Goal: Information Seeking & Learning: Learn about a topic

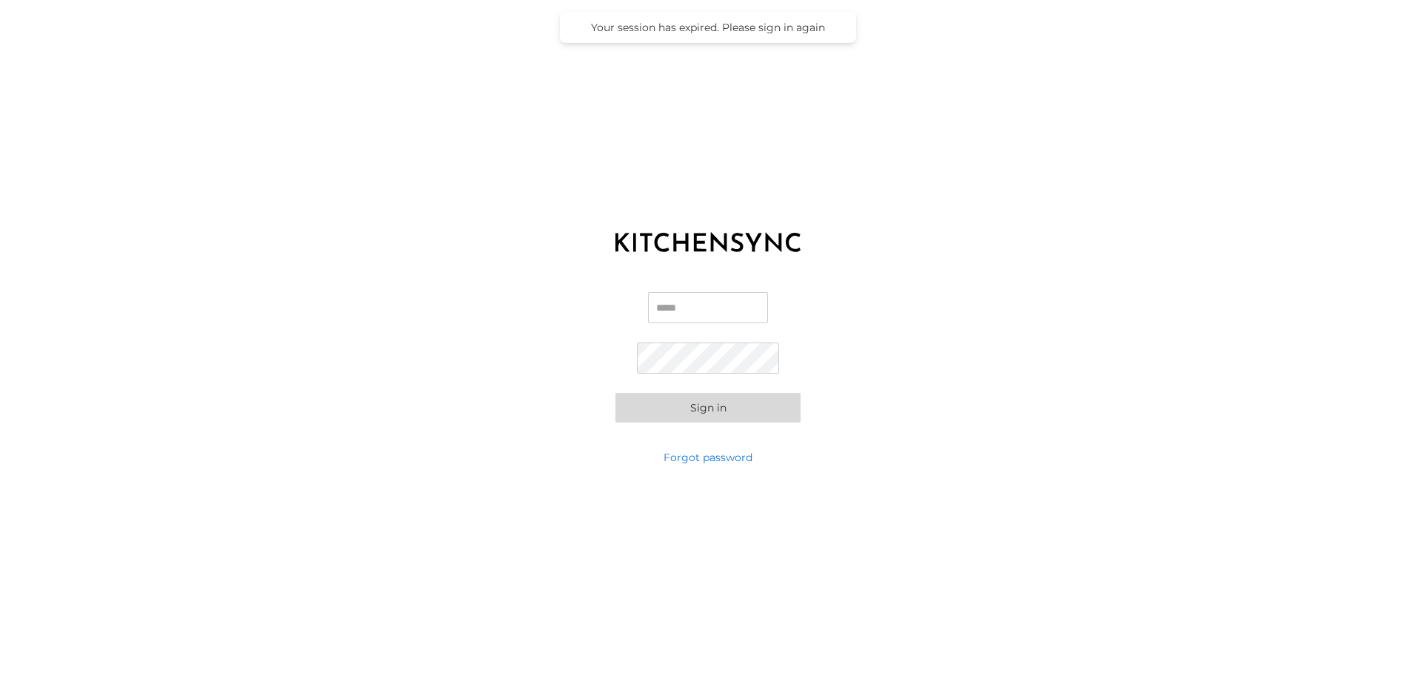
click at [707, 306] on input "Email" at bounding box center [708, 307] width 120 height 31
type input "**********"
click at [1049, 432] on div "**********" at bounding box center [708, 356] width 1416 height 185
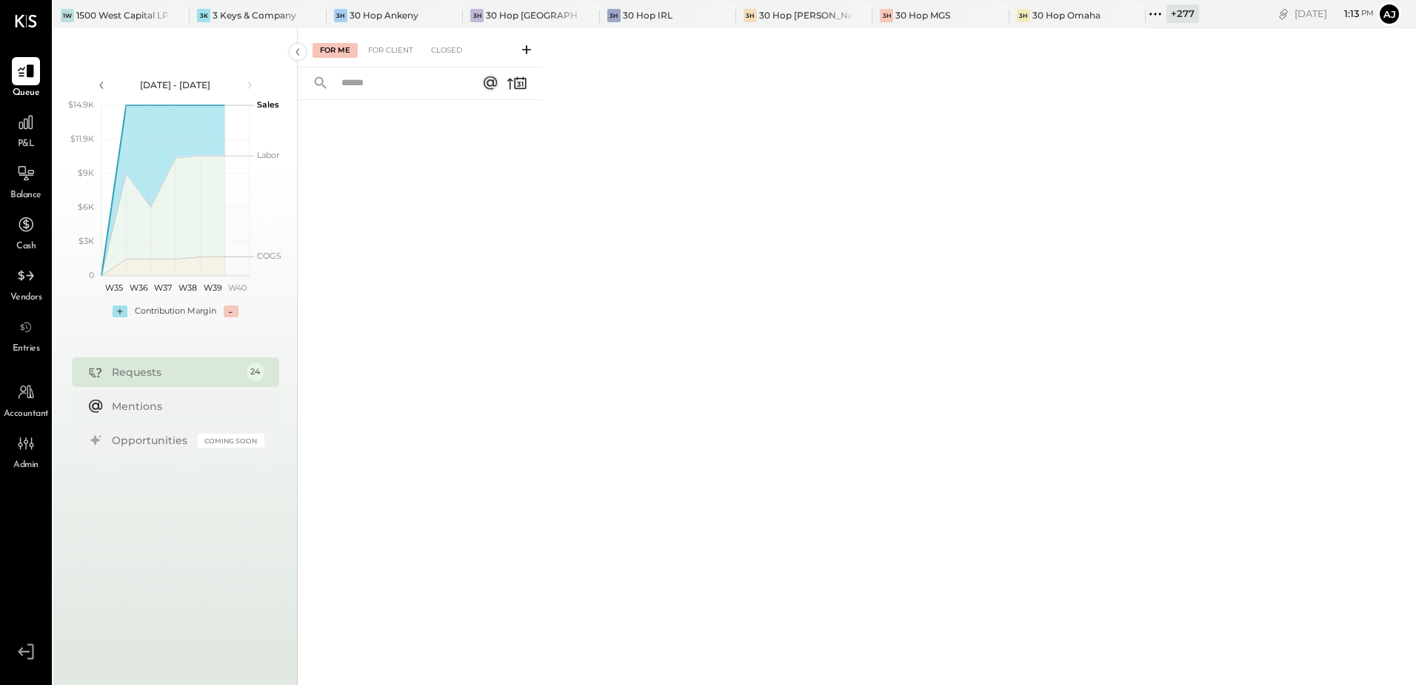
click at [218, 382] on div "Requests 24" at bounding box center [175, 372] width 207 height 30
click at [391, 56] on div "For Client" at bounding box center [391, 50] width 60 height 15
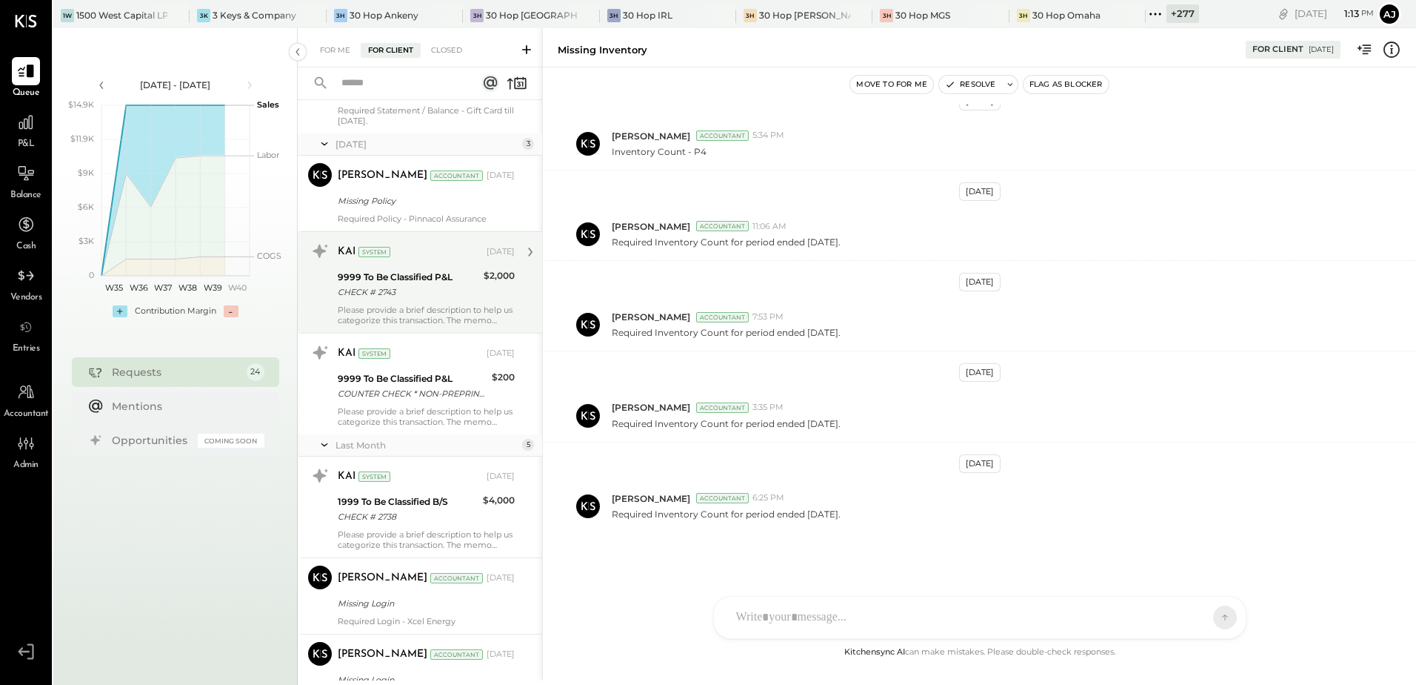
scroll to position [1653, 0]
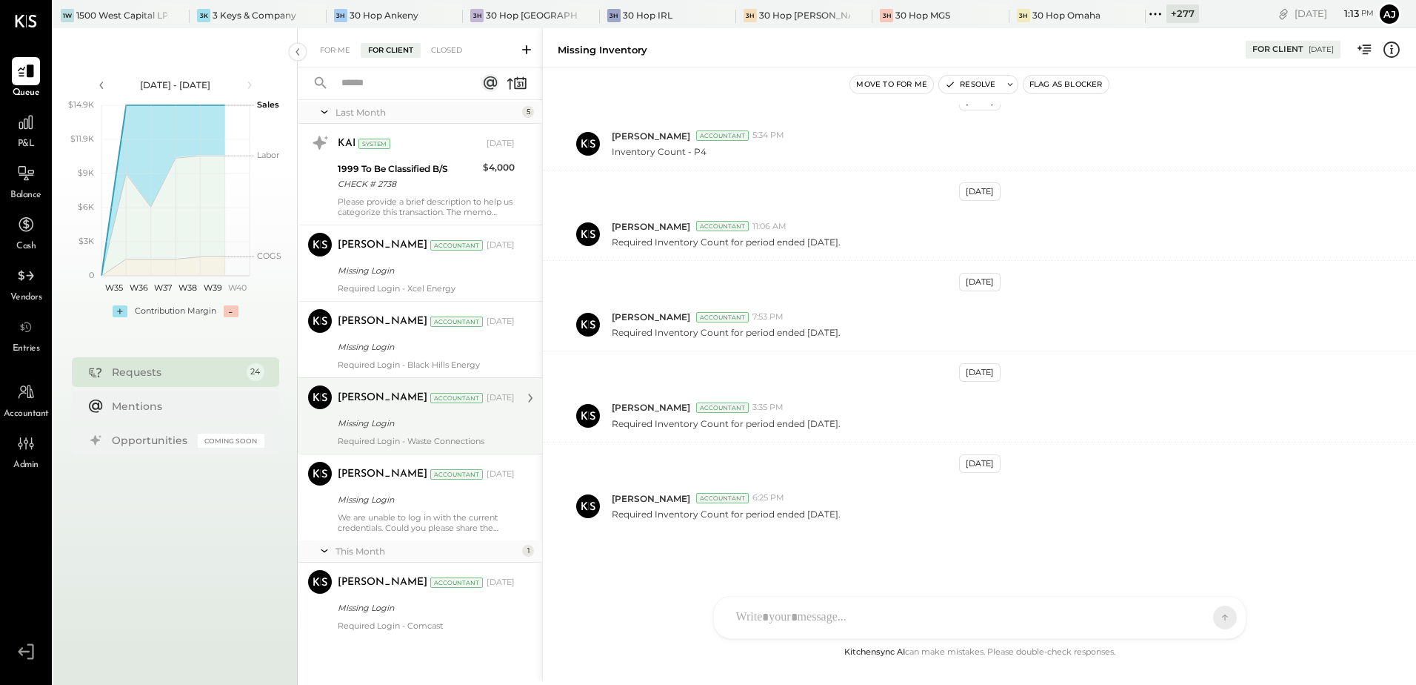
click at [408, 439] on div "Required Login - Waste Connections" at bounding box center [426, 441] width 177 height 10
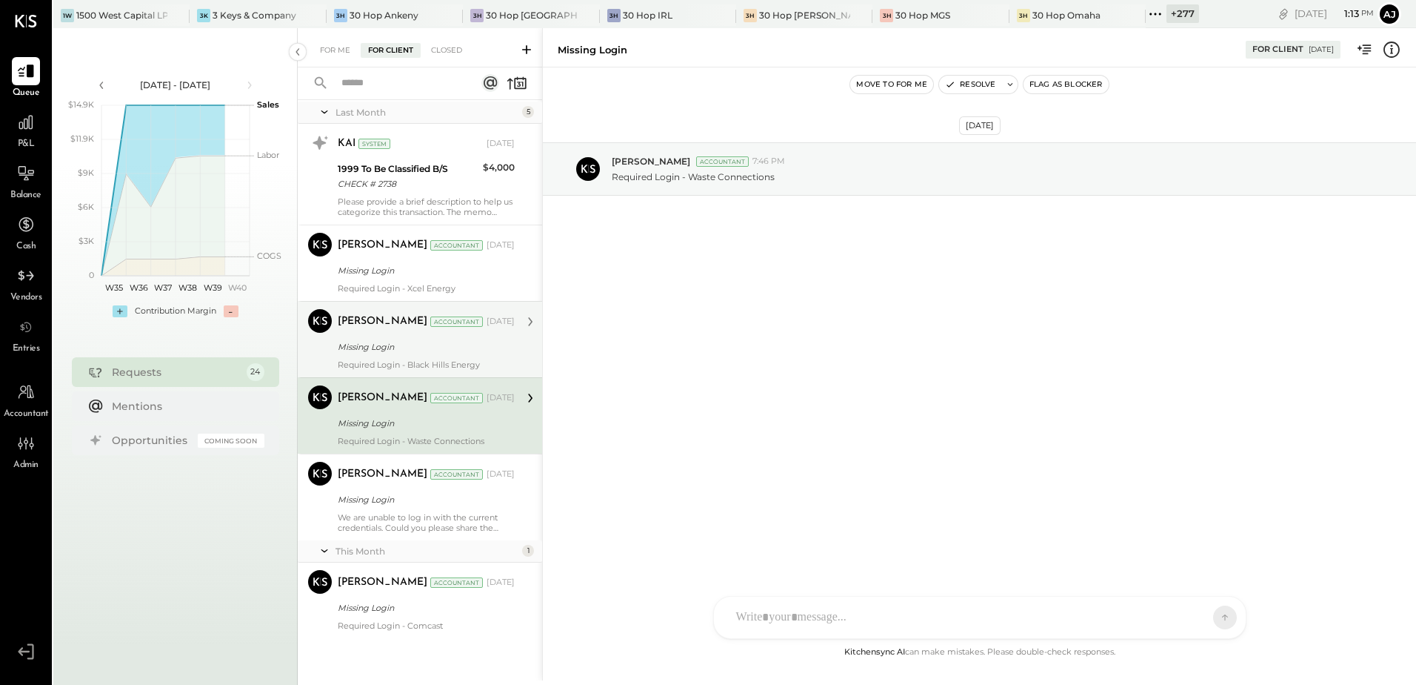
click at [378, 359] on div "Required Login - Black Hills Energy" at bounding box center [426, 364] width 177 height 10
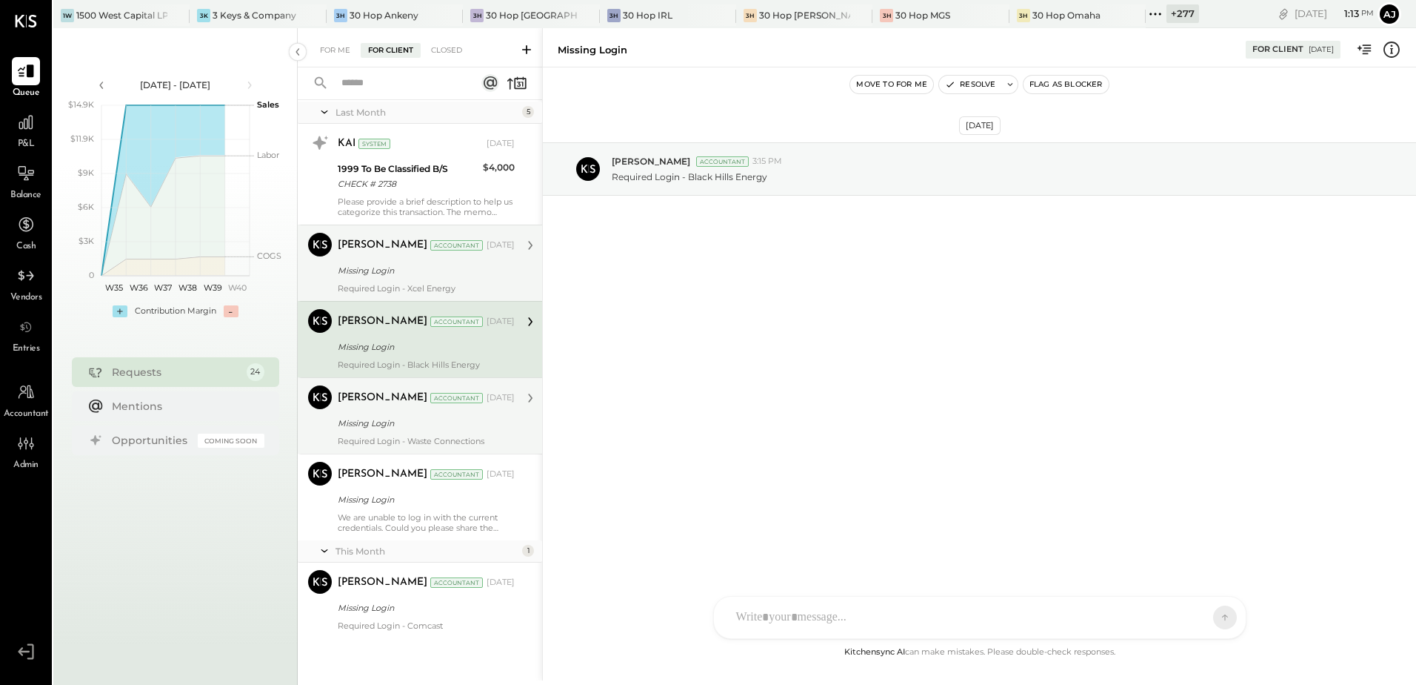
click at [396, 284] on div "Required Login - Xcel Energy" at bounding box center [426, 288] width 177 height 10
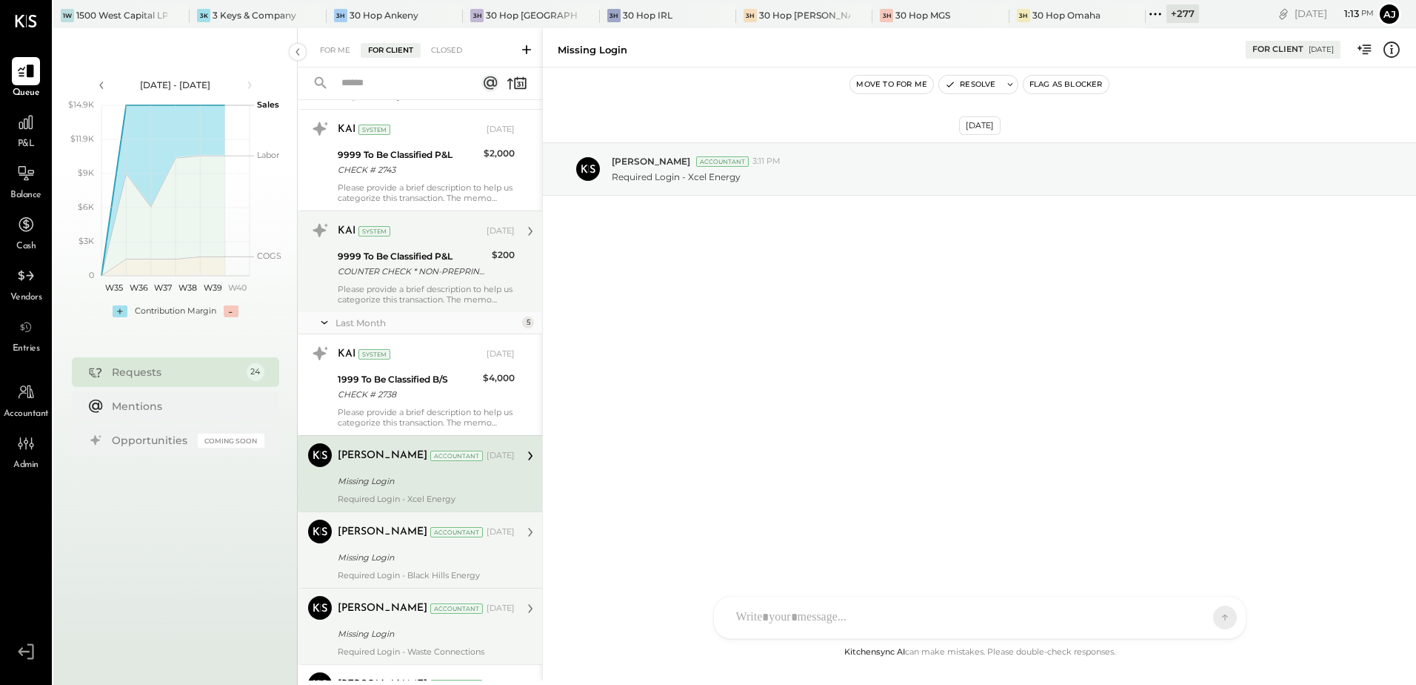
scroll to position [1431, 0]
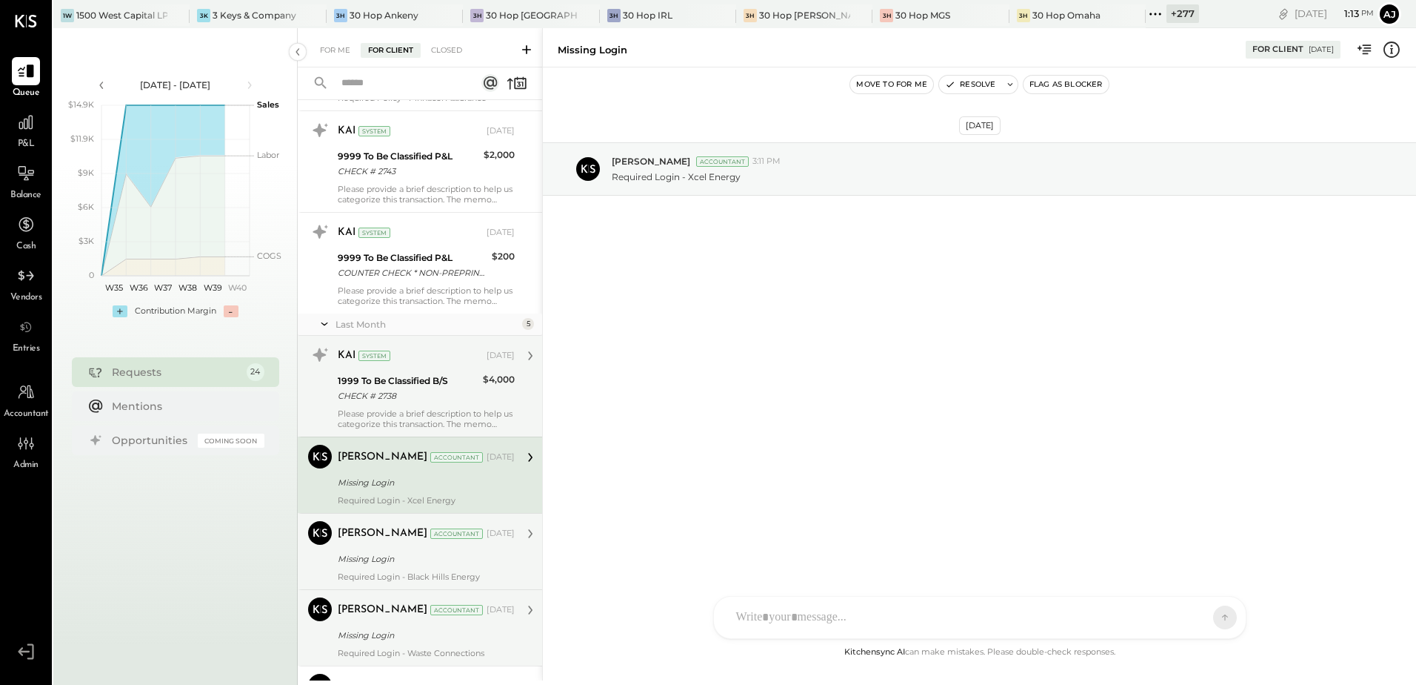
click at [414, 400] on div "CHECK # 2738" at bounding box center [408, 395] width 141 height 15
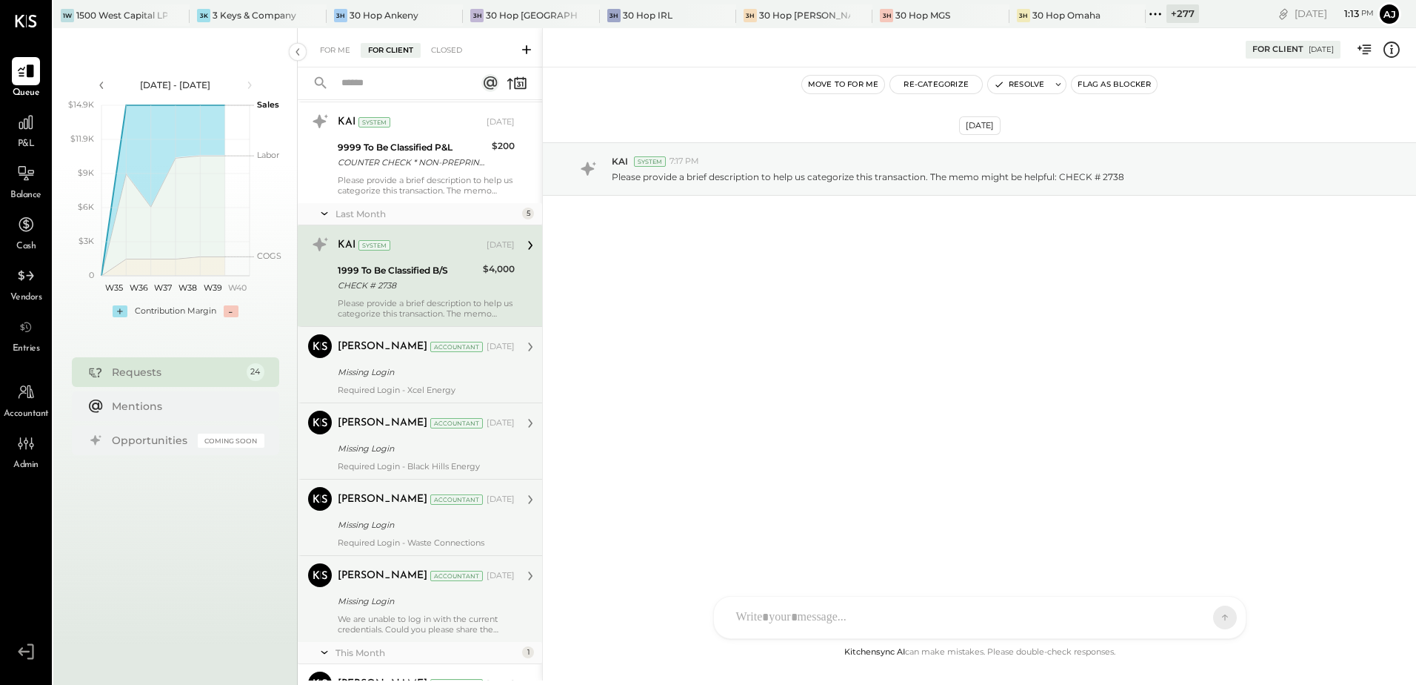
scroll to position [1653, 0]
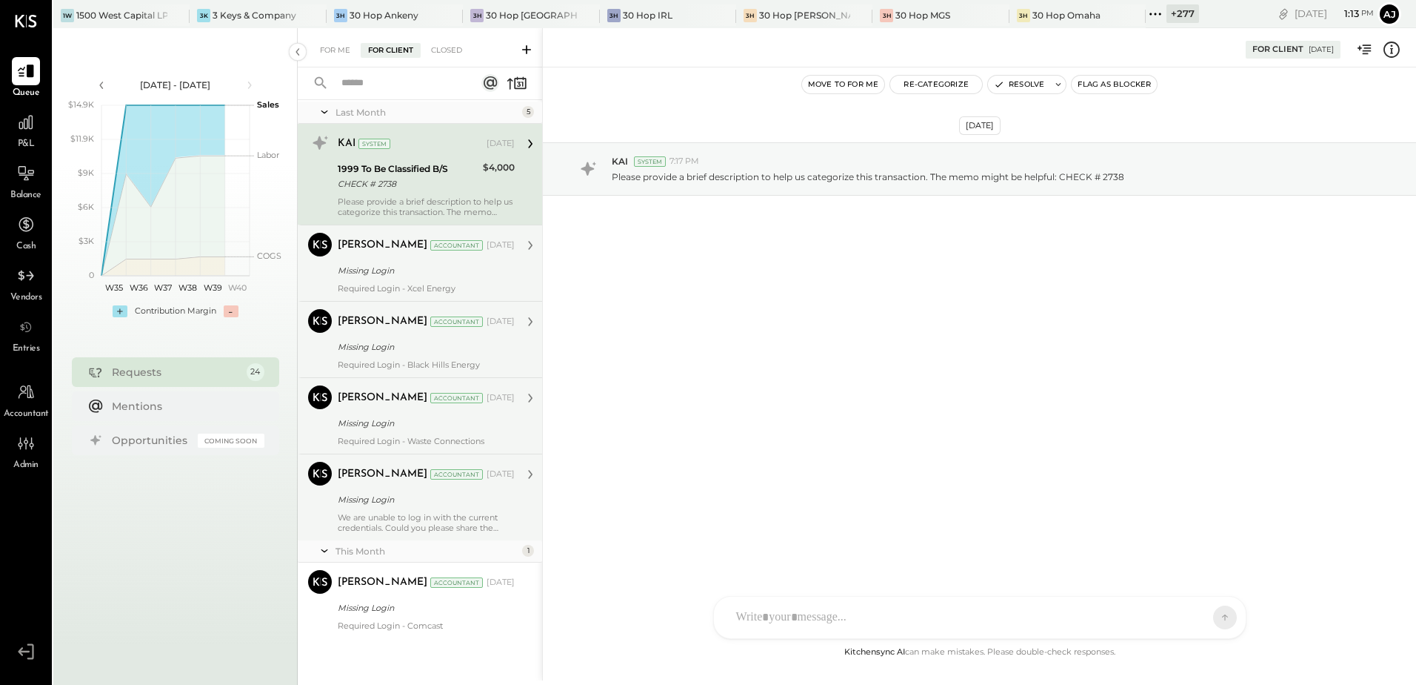
click at [428, 519] on div "We are unable to log in with the current credentials. Could you please share th…" at bounding box center [426, 522] width 177 height 21
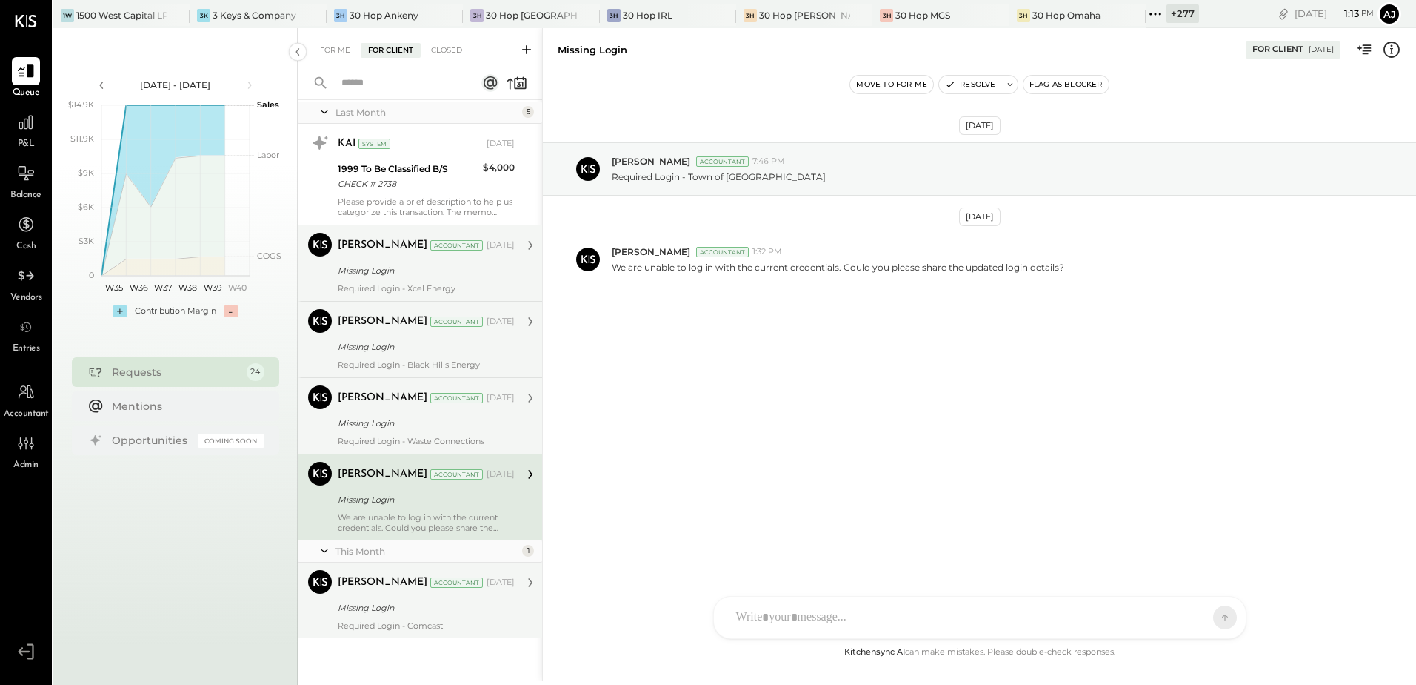
click at [427, 603] on div "Missing Login" at bounding box center [424, 607] width 173 height 15
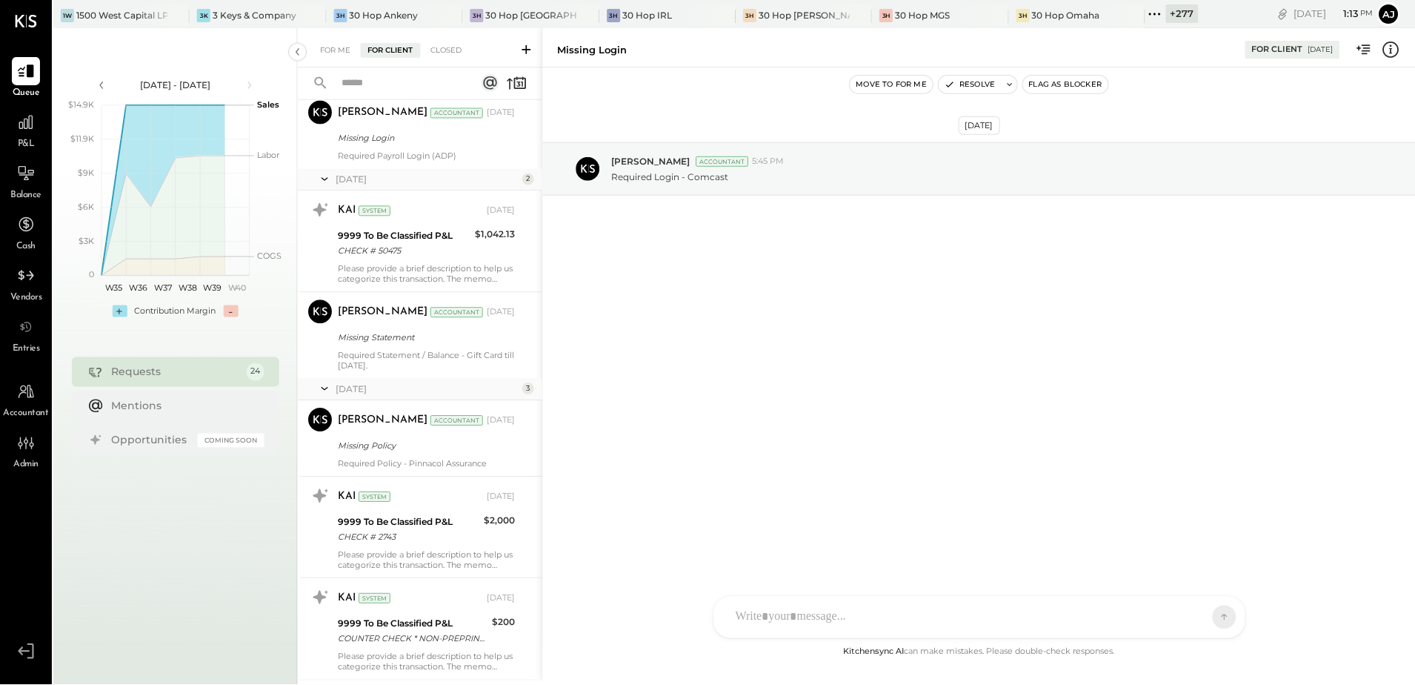
scroll to position [986, 0]
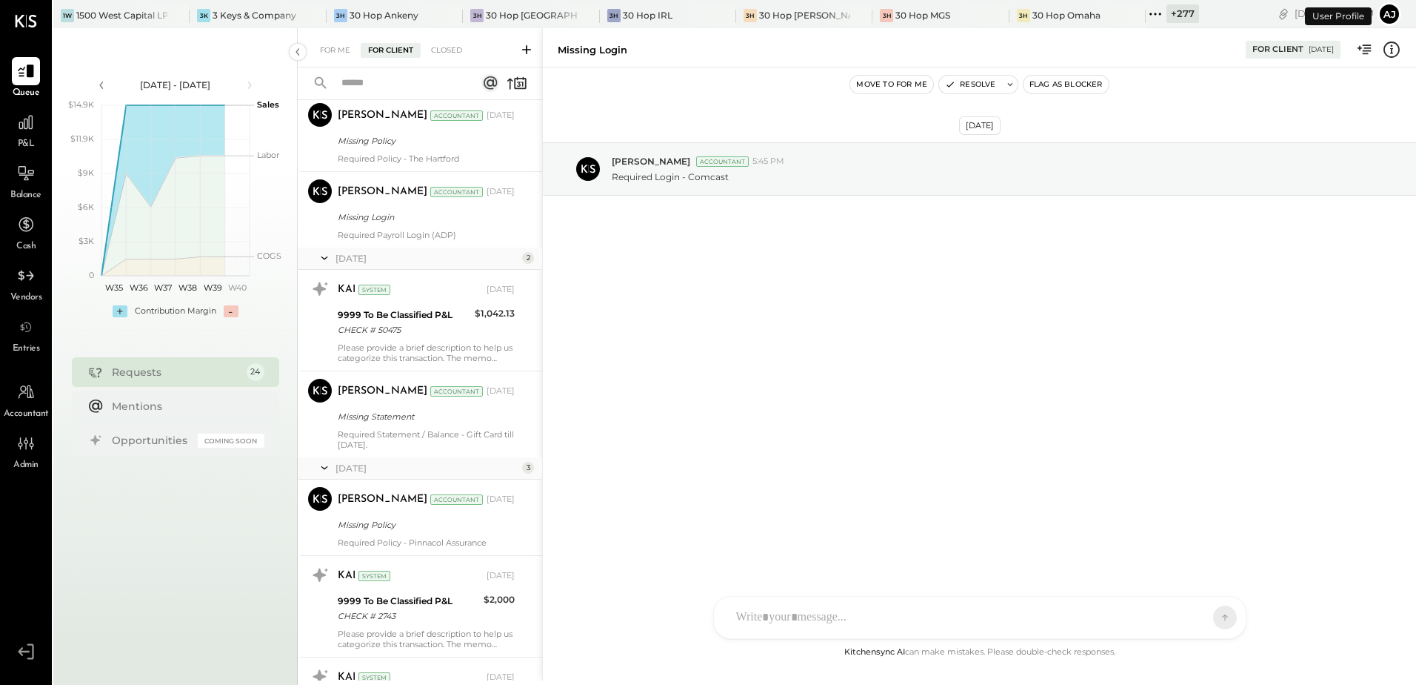
click at [1398, 13] on button "Aj" at bounding box center [1390, 14] width 24 height 24
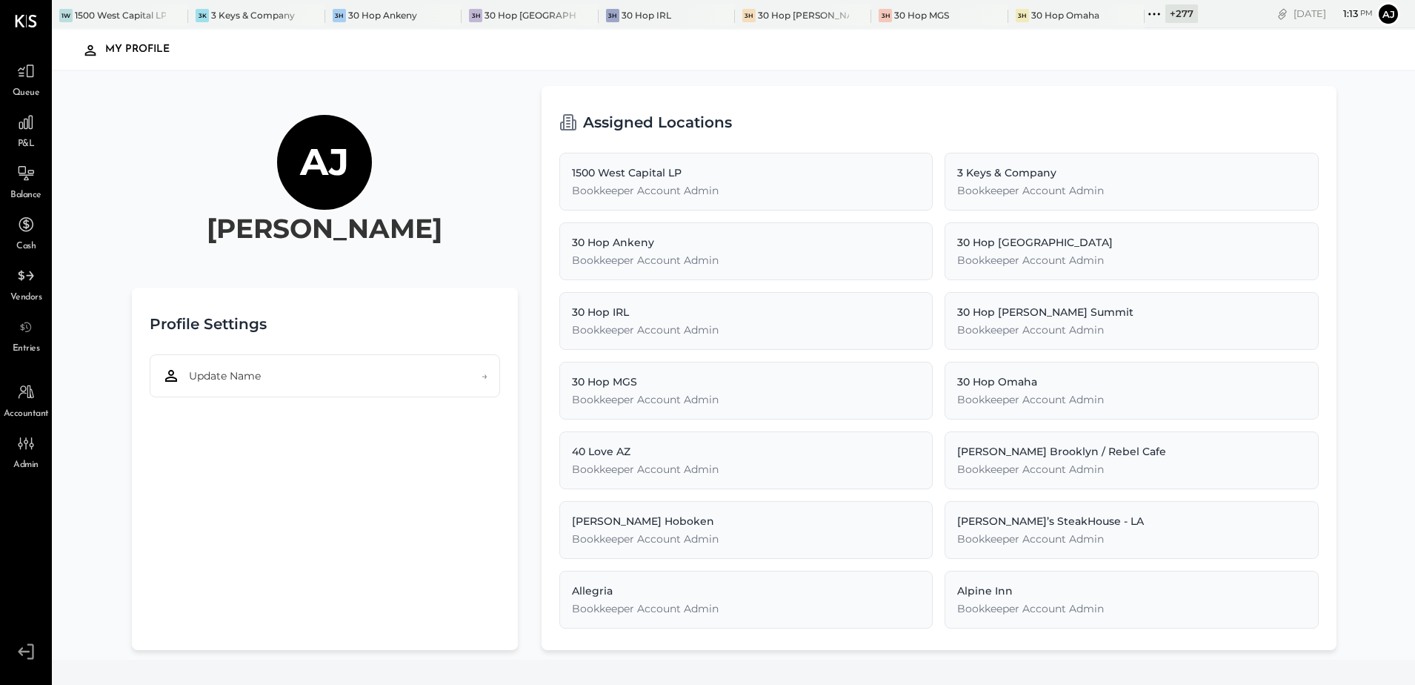
click at [1145, 10] on icon at bounding box center [1154, 13] width 19 height 19
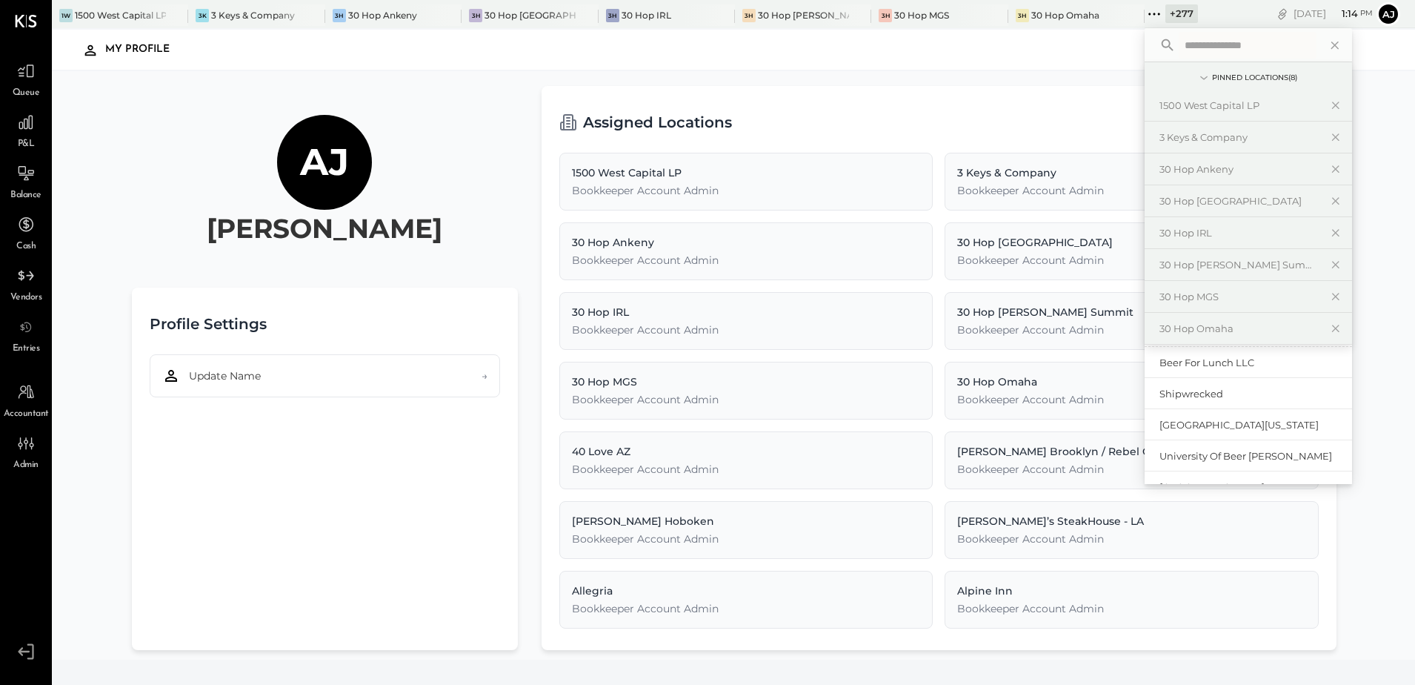
scroll to position [1555, 0]
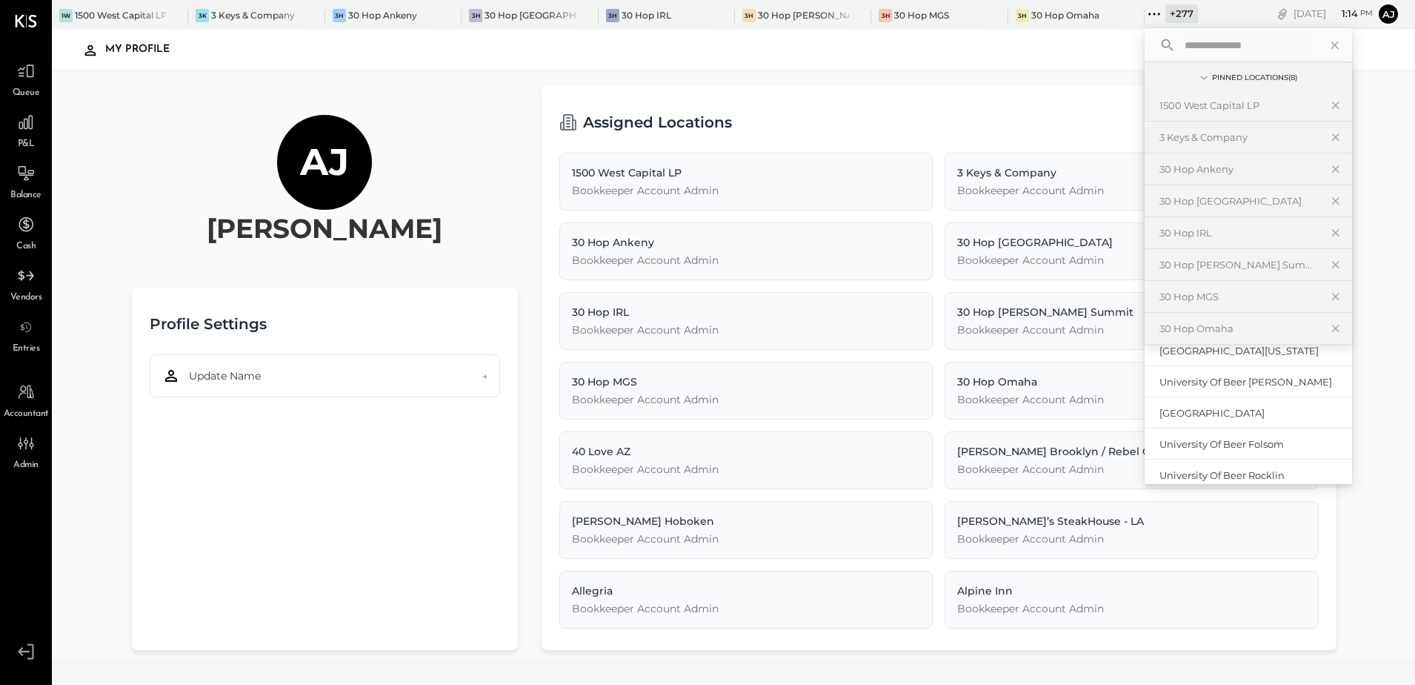
click at [1181, 50] on input "text" at bounding box center [1248, 45] width 138 height 27
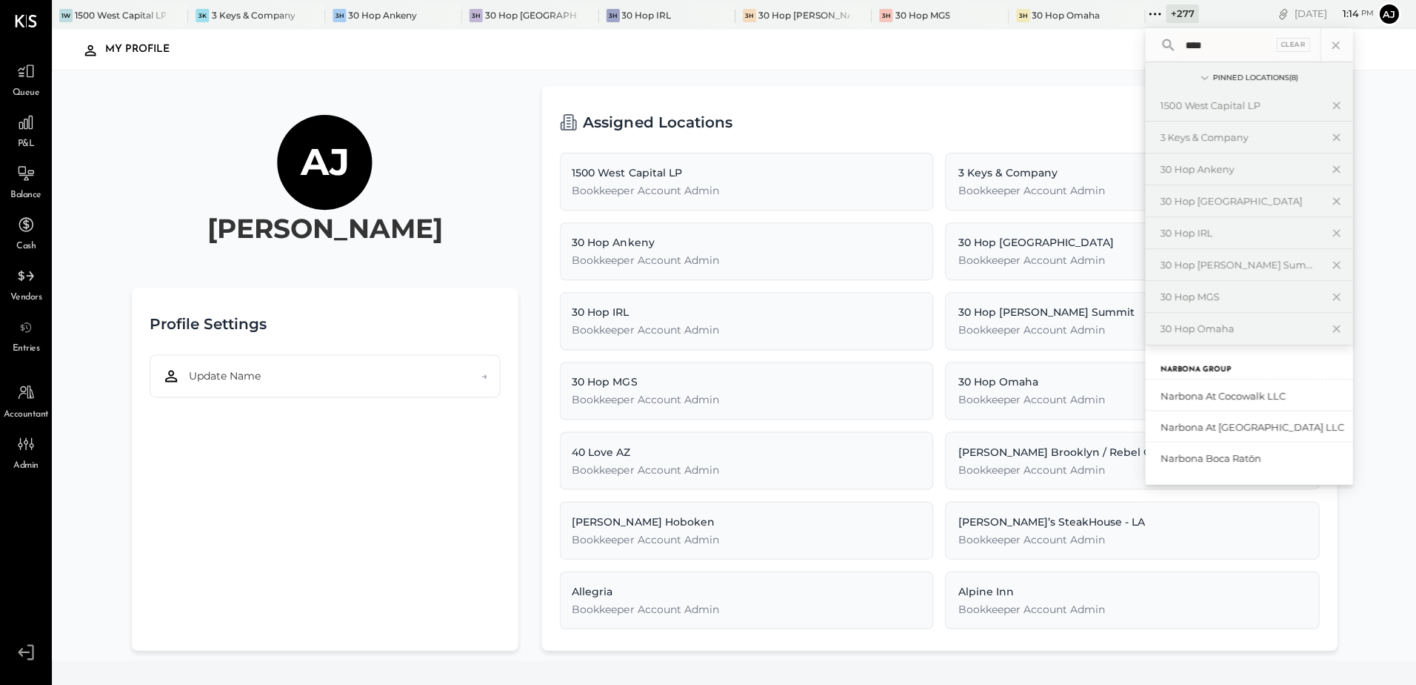
scroll to position [2, 0]
type input "*****"
click at [1190, 462] on div "Narbona Boca Ratōn" at bounding box center [1239, 457] width 160 height 14
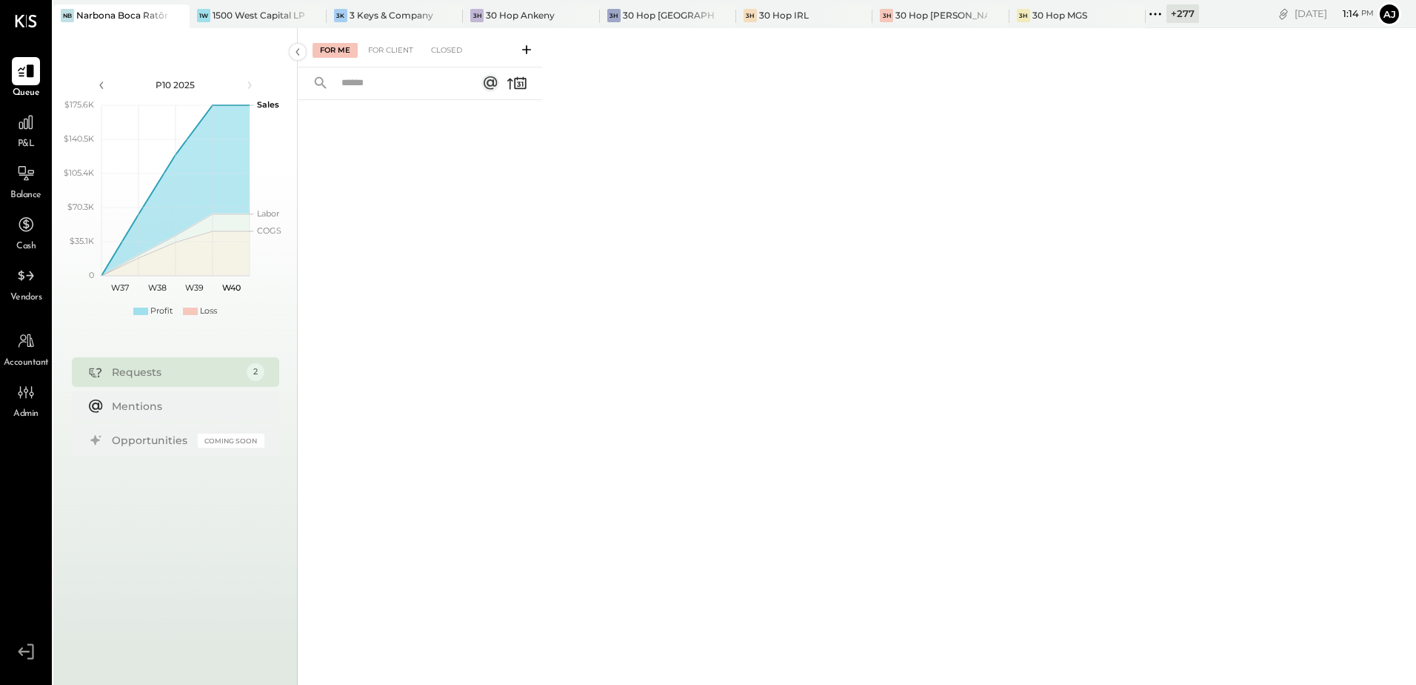
click at [35, 147] on div "P&L" at bounding box center [26, 129] width 28 height 43
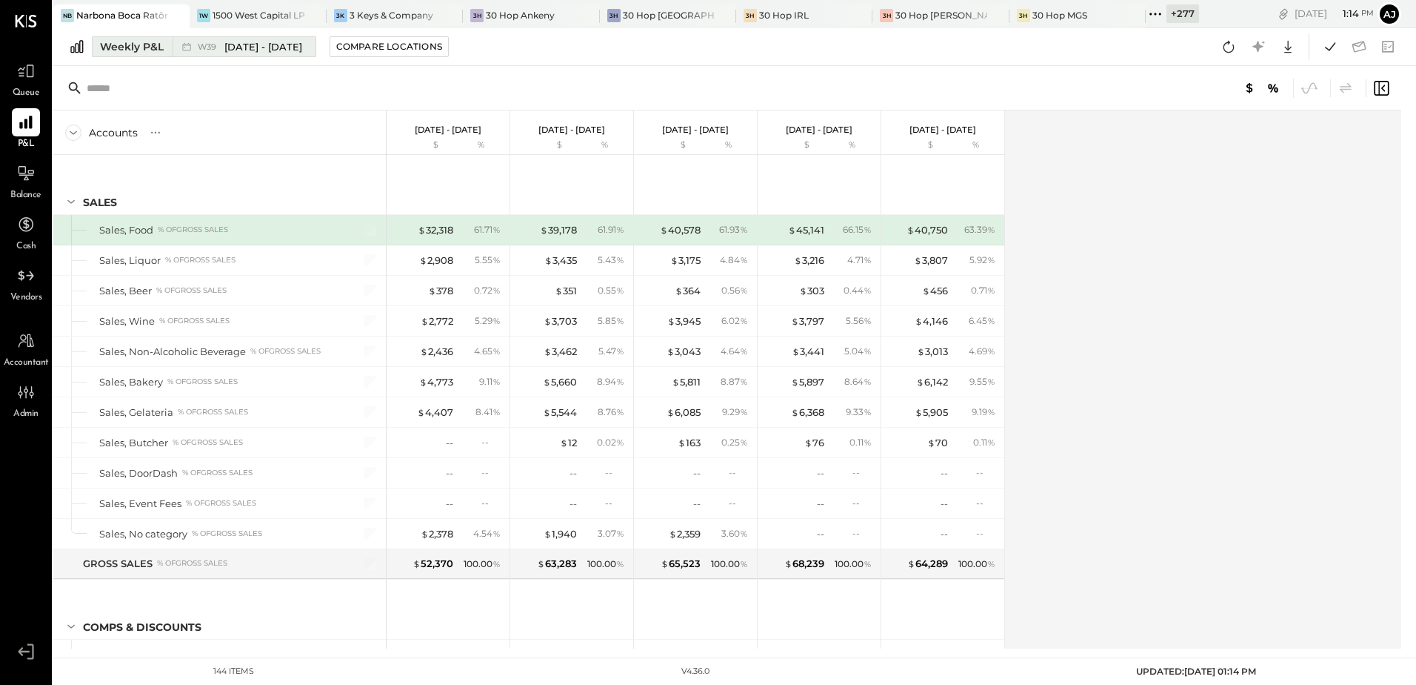
click at [134, 46] on div "Weekly P&L" at bounding box center [132, 46] width 64 height 15
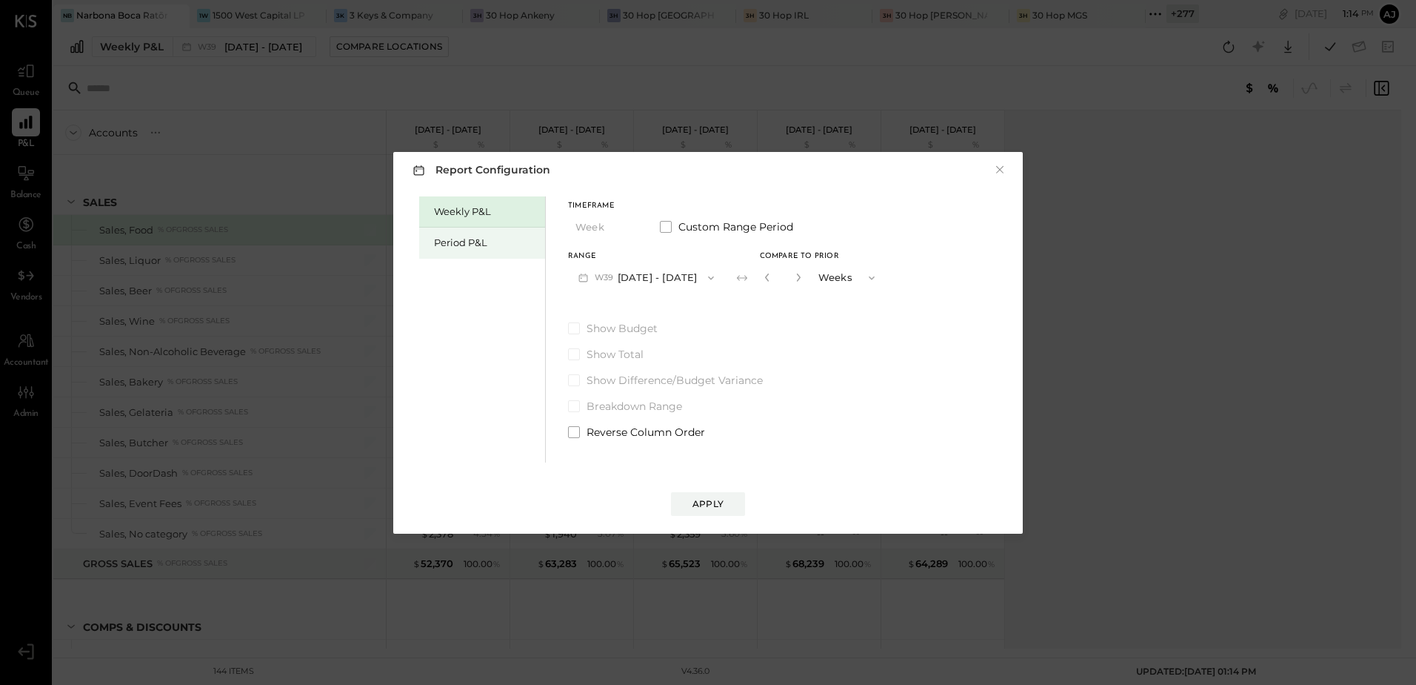
click at [488, 244] on div "Period P&L" at bounding box center [486, 243] width 104 height 14
click at [678, 282] on button "P10 [DATE] - [DATE]" at bounding box center [644, 277] width 152 height 27
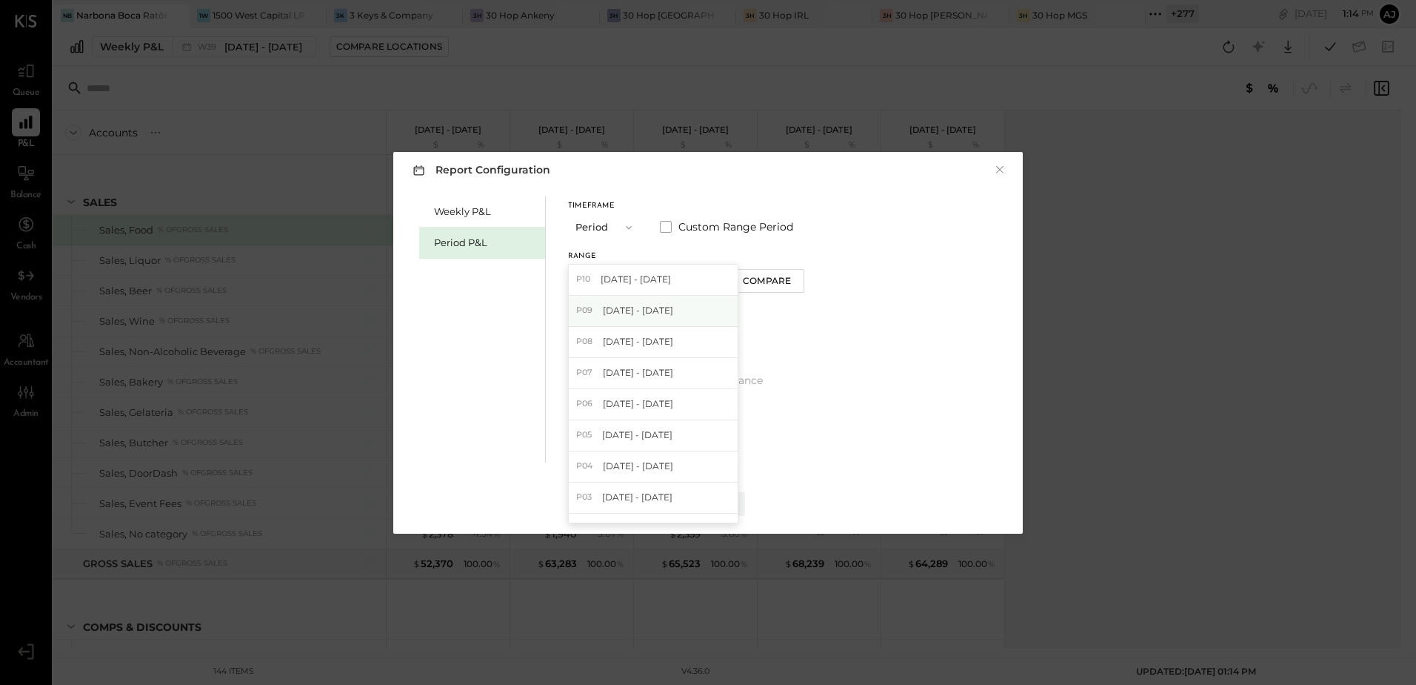
click at [642, 316] on span "[DATE] - [DATE]" at bounding box center [638, 310] width 70 height 13
click at [791, 284] on div "Compare" at bounding box center [769, 280] width 48 height 13
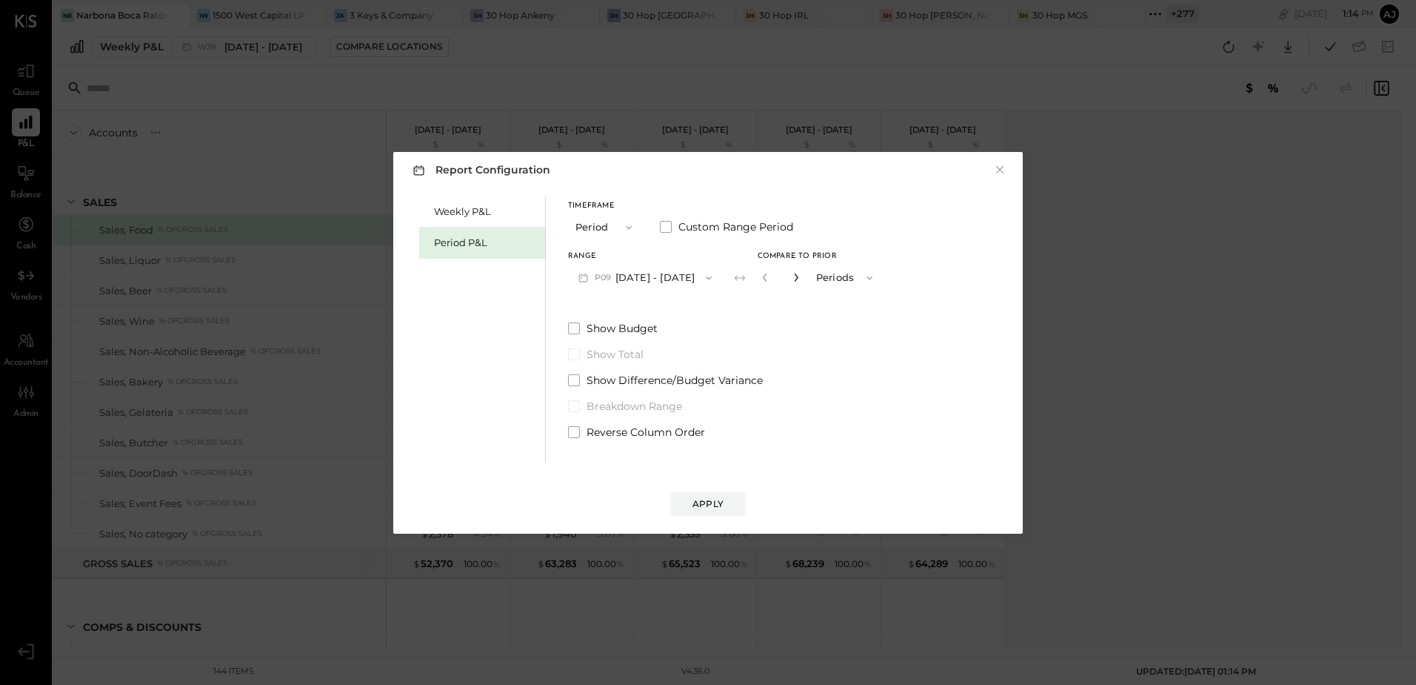
click at [801, 276] on icon "button" at bounding box center [796, 277] width 9 height 9
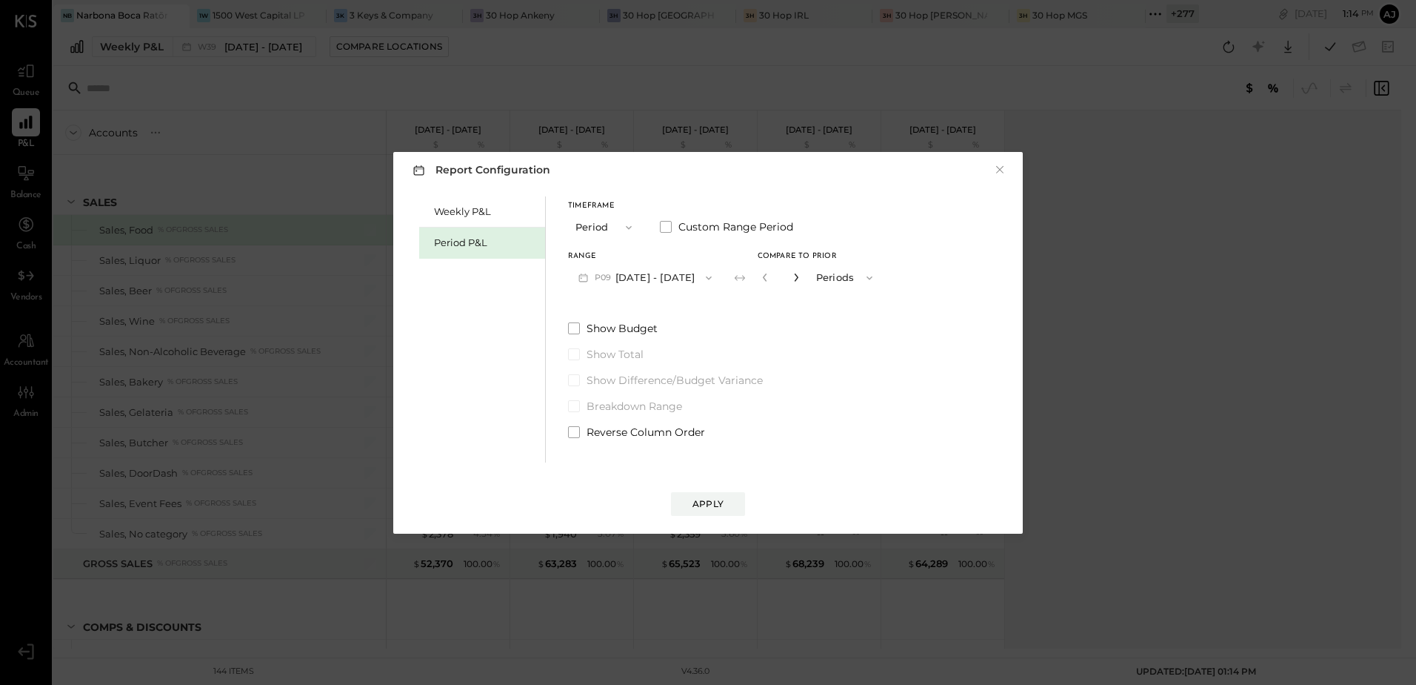
click at [801, 276] on icon "button" at bounding box center [796, 277] width 9 height 9
type input "*"
click at [576, 434] on span at bounding box center [574, 432] width 12 height 12
click at [705, 499] on div "Apply" at bounding box center [708, 503] width 31 height 13
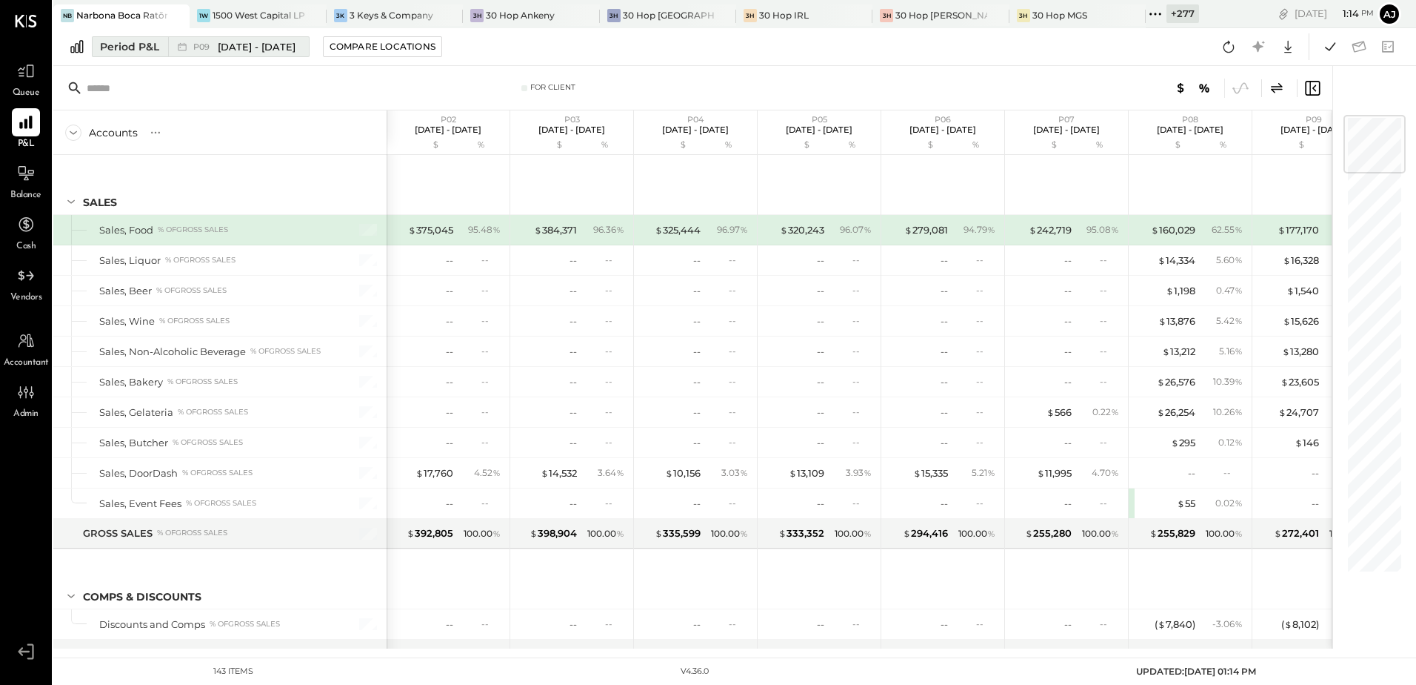
click at [239, 48] on span "[DATE] - [DATE]" at bounding box center [257, 47] width 78 height 14
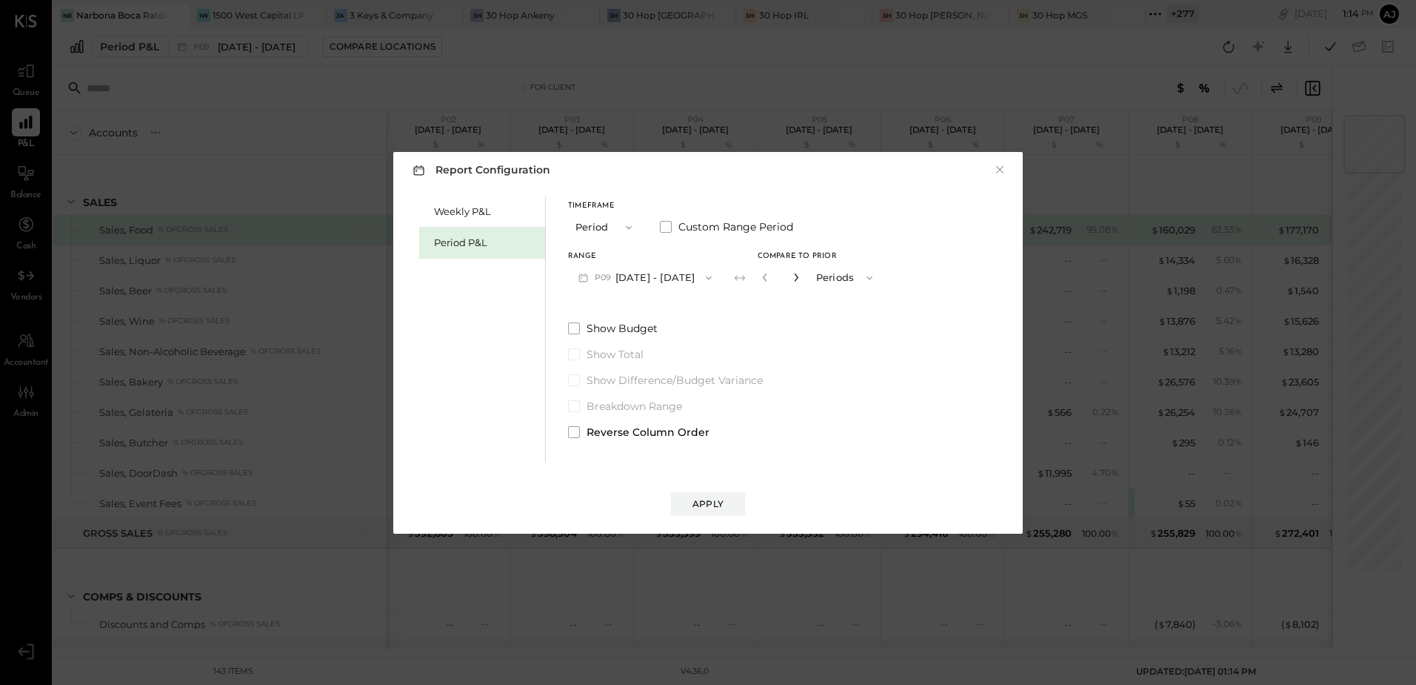
click at [801, 277] on icon "button" at bounding box center [796, 277] width 9 height 9
type input "*"
click at [713, 510] on div "Apply" at bounding box center [708, 503] width 31 height 13
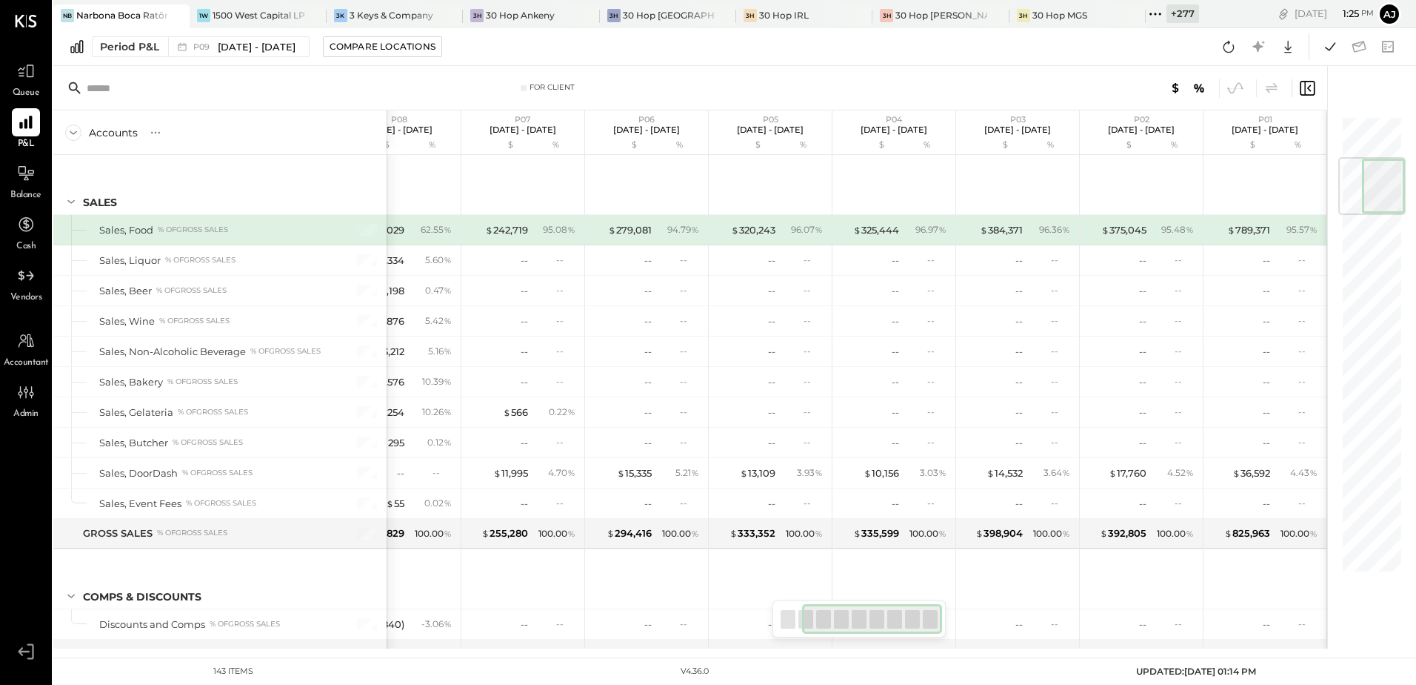
scroll to position [353, 0]
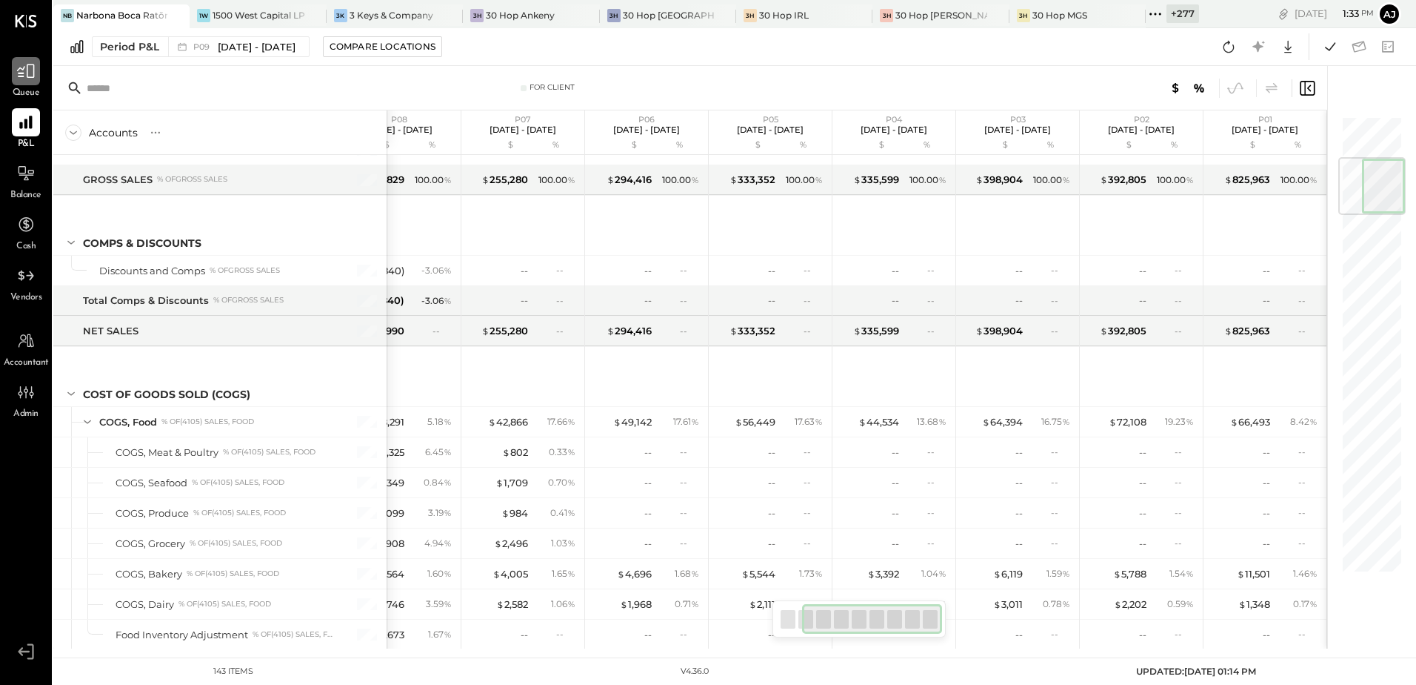
click at [21, 84] on div at bounding box center [26, 71] width 28 height 28
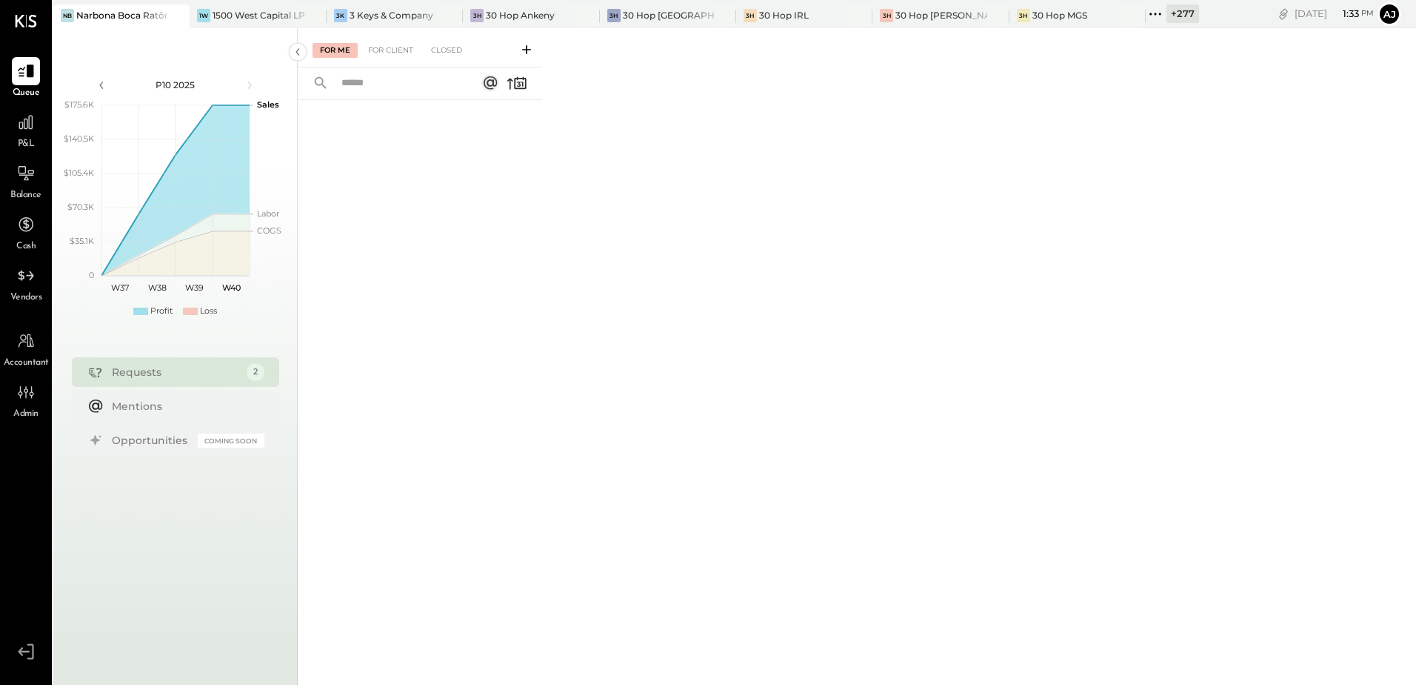
click at [176, 379] on div "Requests 2" at bounding box center [175, 372] width 207 height 30
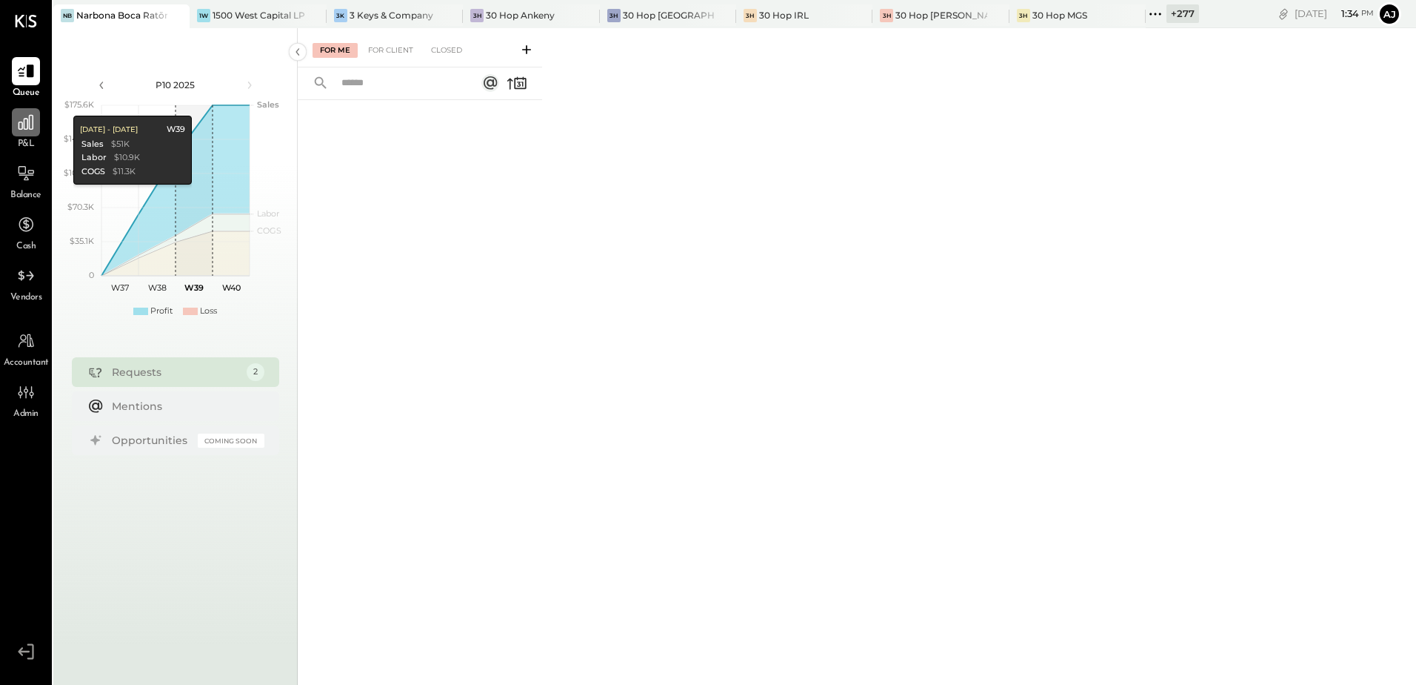
click at [27, 123] on icon at bounding box center [26, 122] width 15 height 15
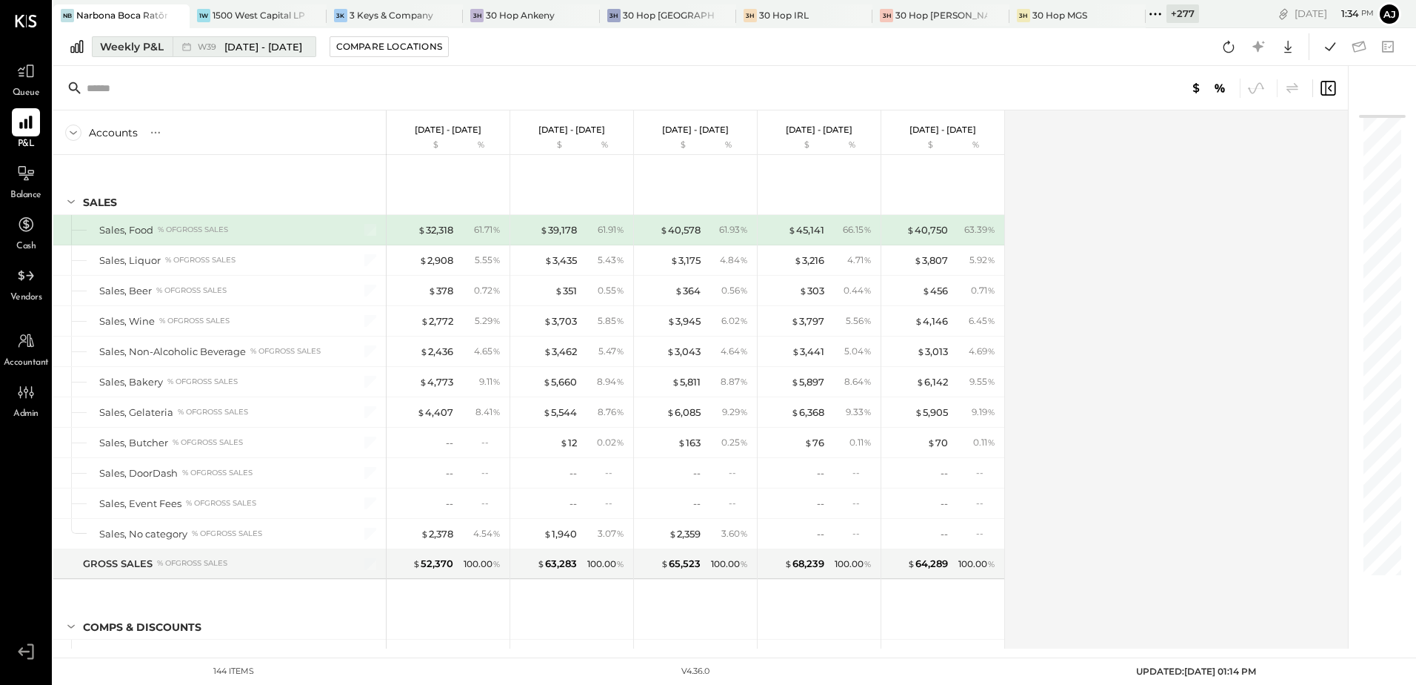
click at [132, 51] on div "Weekly P&L" at bounding box center [132, 46] width 64 height 15
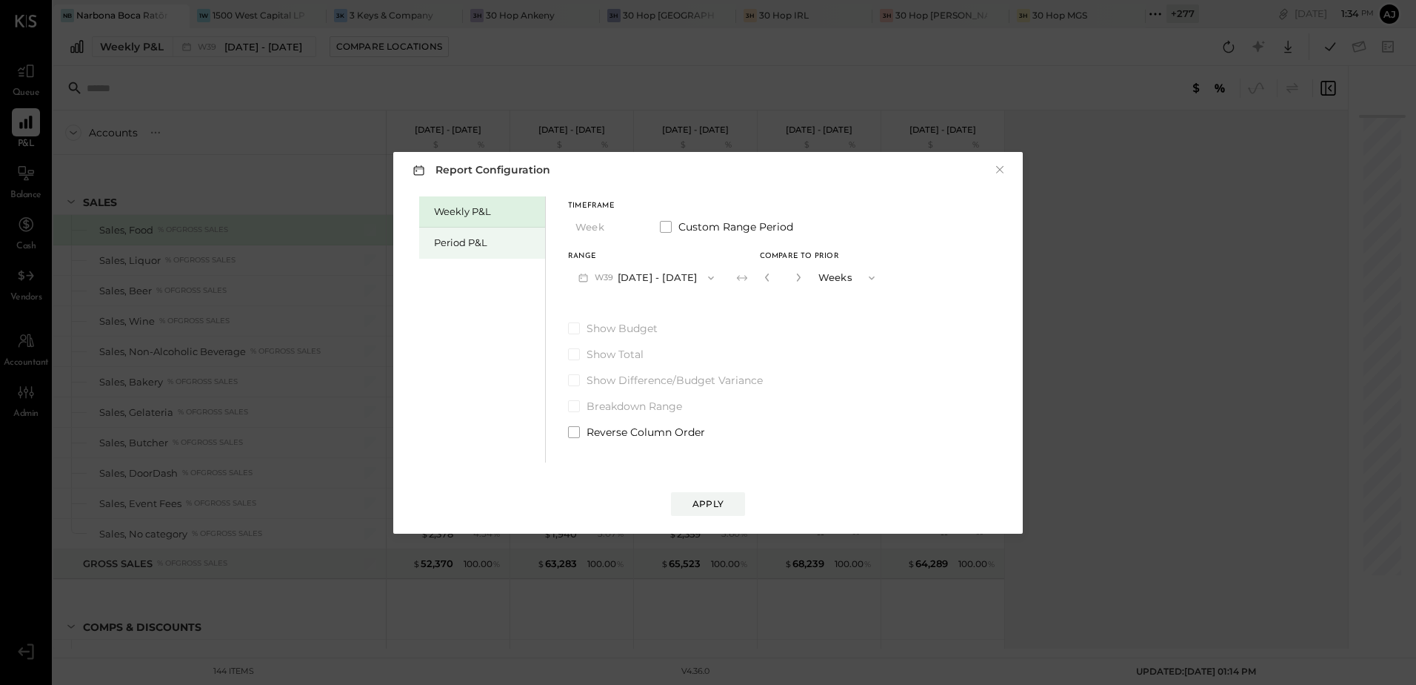
click at [491, 230] on div "Period P&L" at bounding box center [482, 242] width 126 height 31
click at [637, 272] on button "P10 [DATE] - [DATE]" at bounding box center [644, 277] width 152 height 27
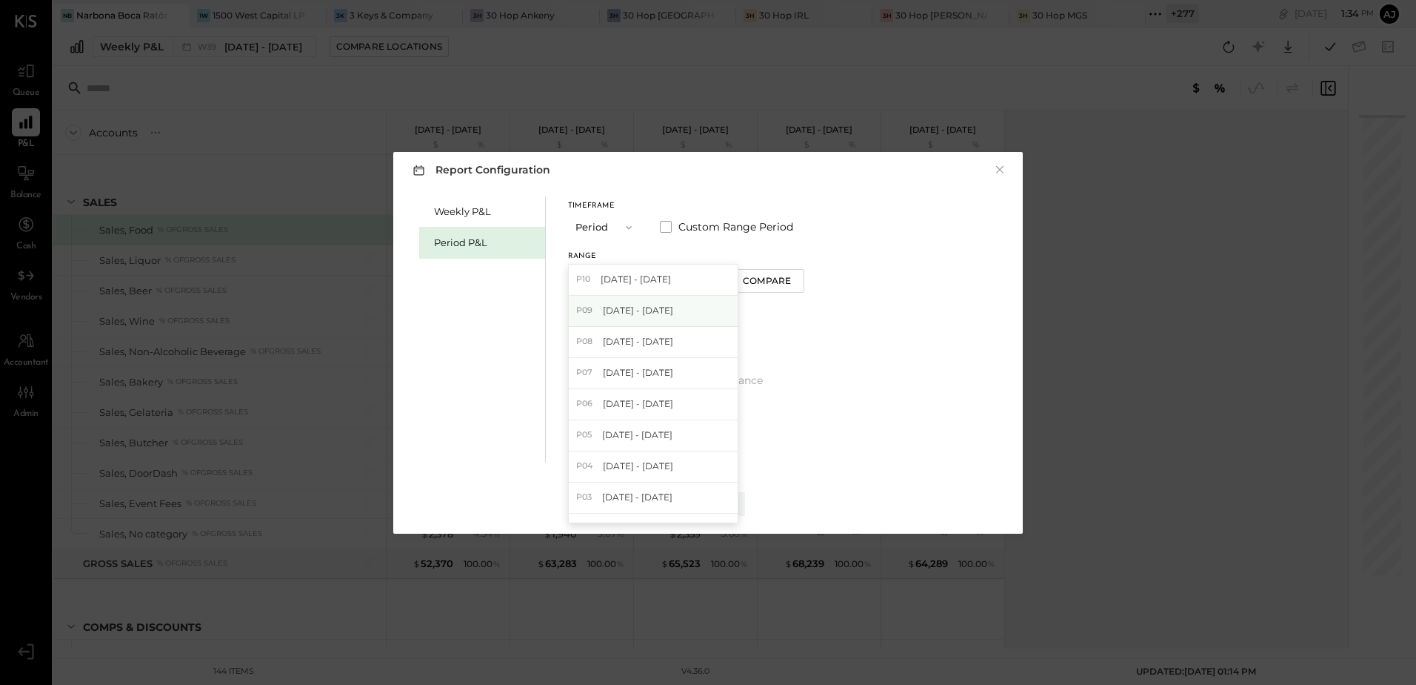
click at [662, 311] on span "[DATE] - [DATE]" at bounding box center [638, 310] width 70 height 13
click at [779, 272] on button "Compare" at bounding box center [770, 281] width 74 height 24
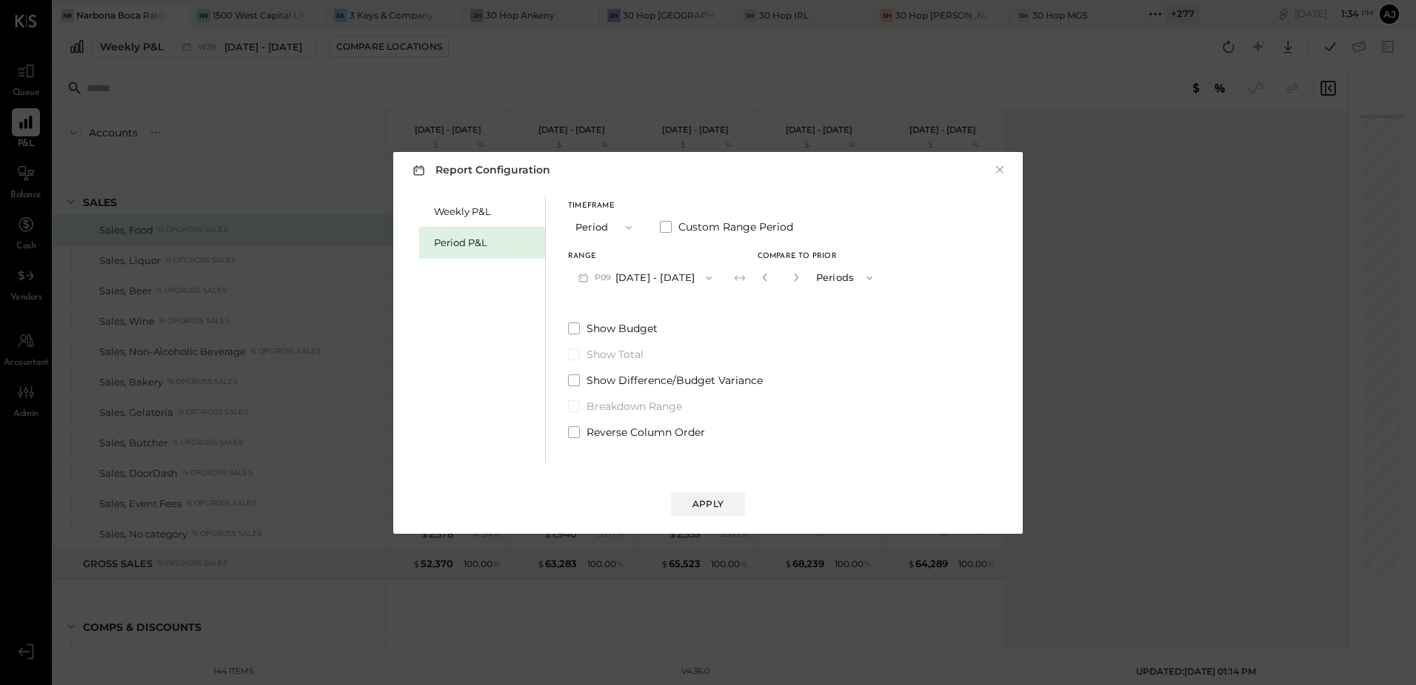
click at [802, 276] on button "button" at bounding box center [796, 277] width 12 height 16
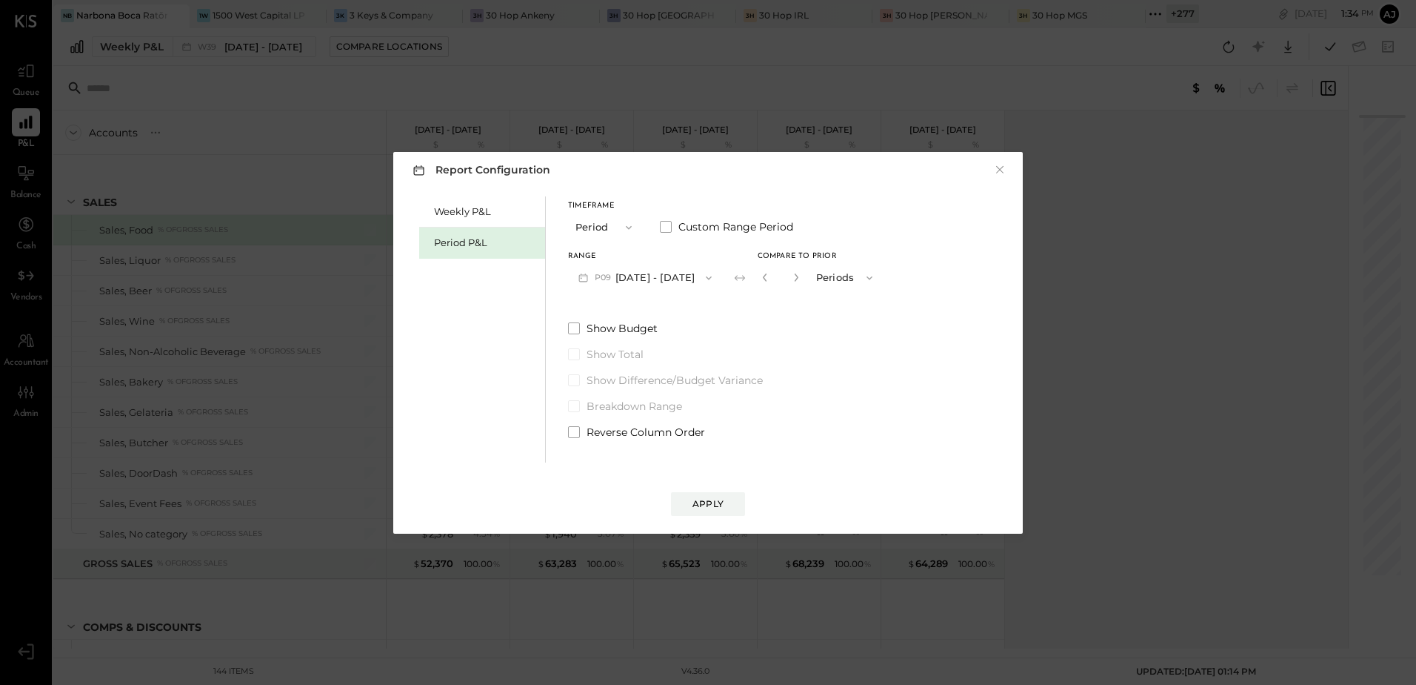
click at [802, 276] on button "button" at bounding box center [796, 277] width 12 height 16
type input "*"
click at [575, 437] on span at bounding box center [574, 432] width 12 height 12
click at [727, 507] on button "Apply" at bounding box center [708, 504] width 74 height 24
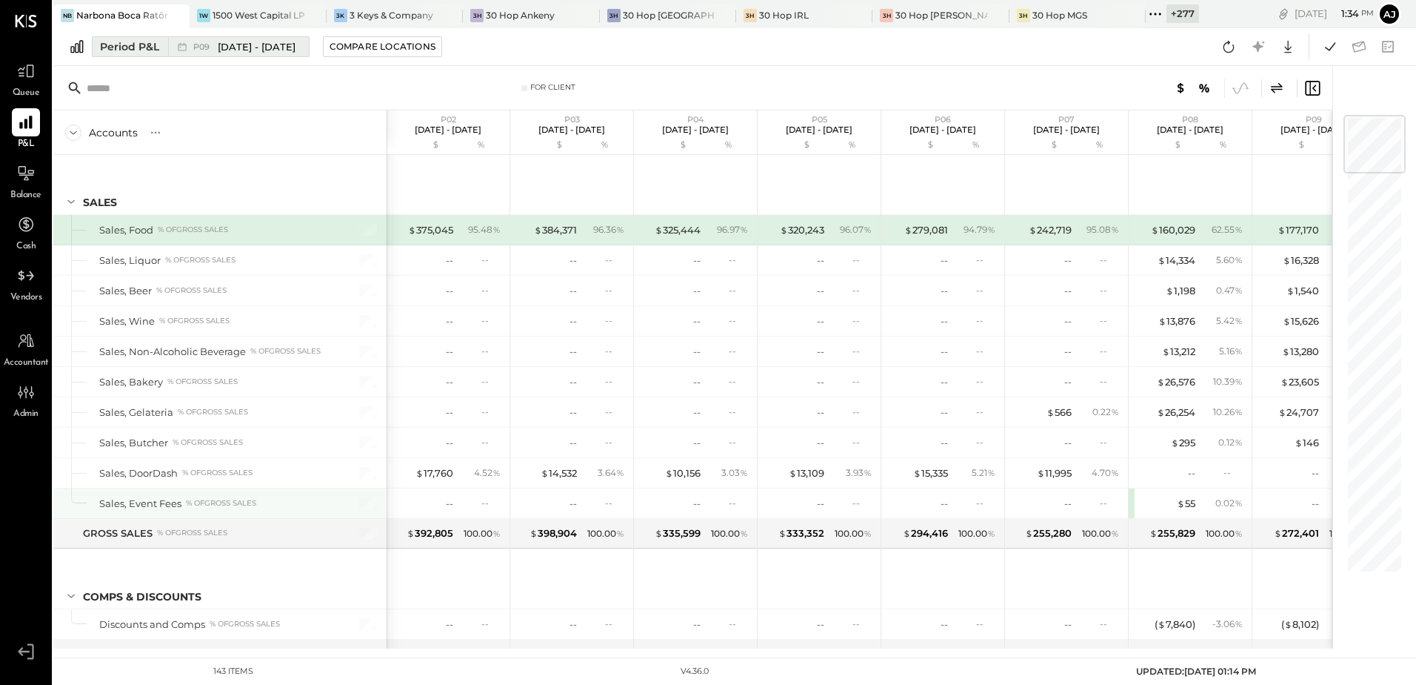
click at [176, 56] on div "P09 Aug 11 - Sep 7, 2025" at bounding box center [234, 46] width 133 height 19
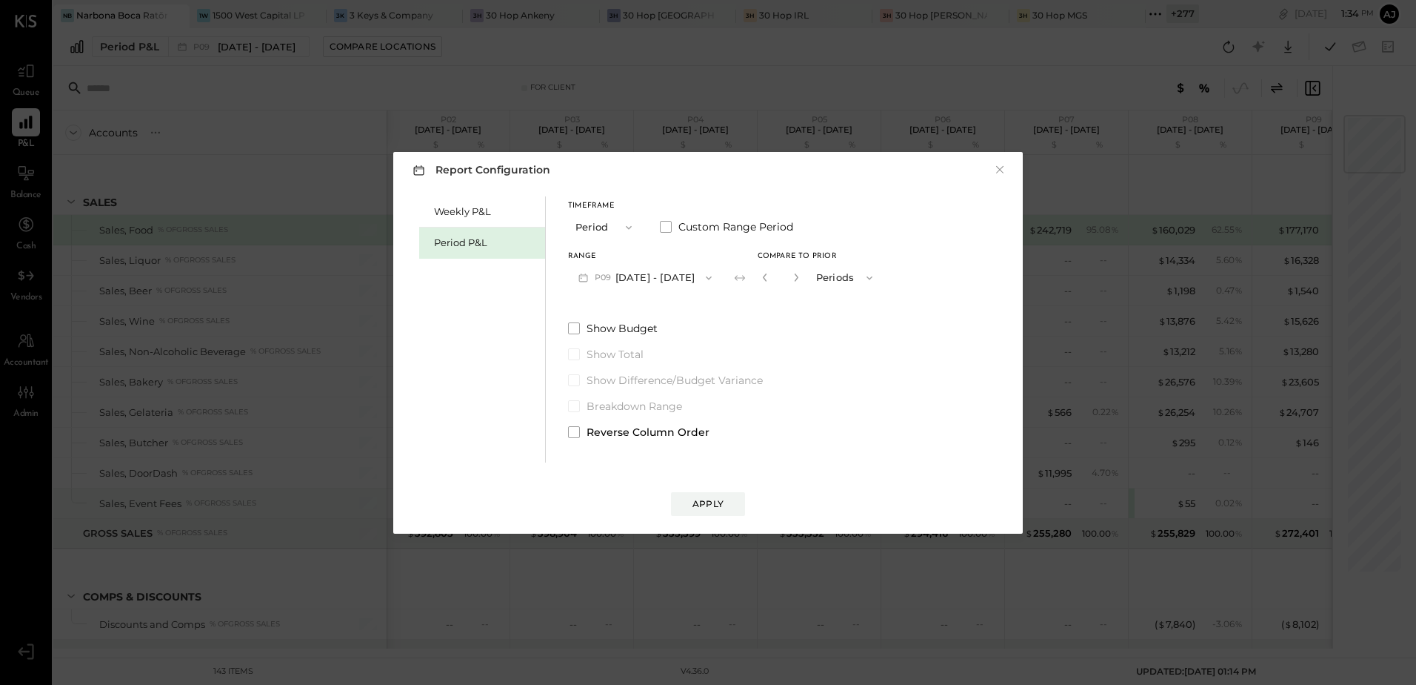
click at [804, 281] on div "*" at bounding box center [781, 277] width 46 height 27
click at [801, 276] on icon "button" at bounding box center [796, 277] width 9 height 9
click at [679, 273] on button "P09 Aug 11 - Sep 7, 2025" at bounding box center [645, 277] width 154 height 27
click at [658, 313] on span "[DATE] - [DATE]" at bounding box center [638, 310] width 70 height 13
click at [770, 279] on icon "button" at bounding box center [765, 277] width 9 height 9
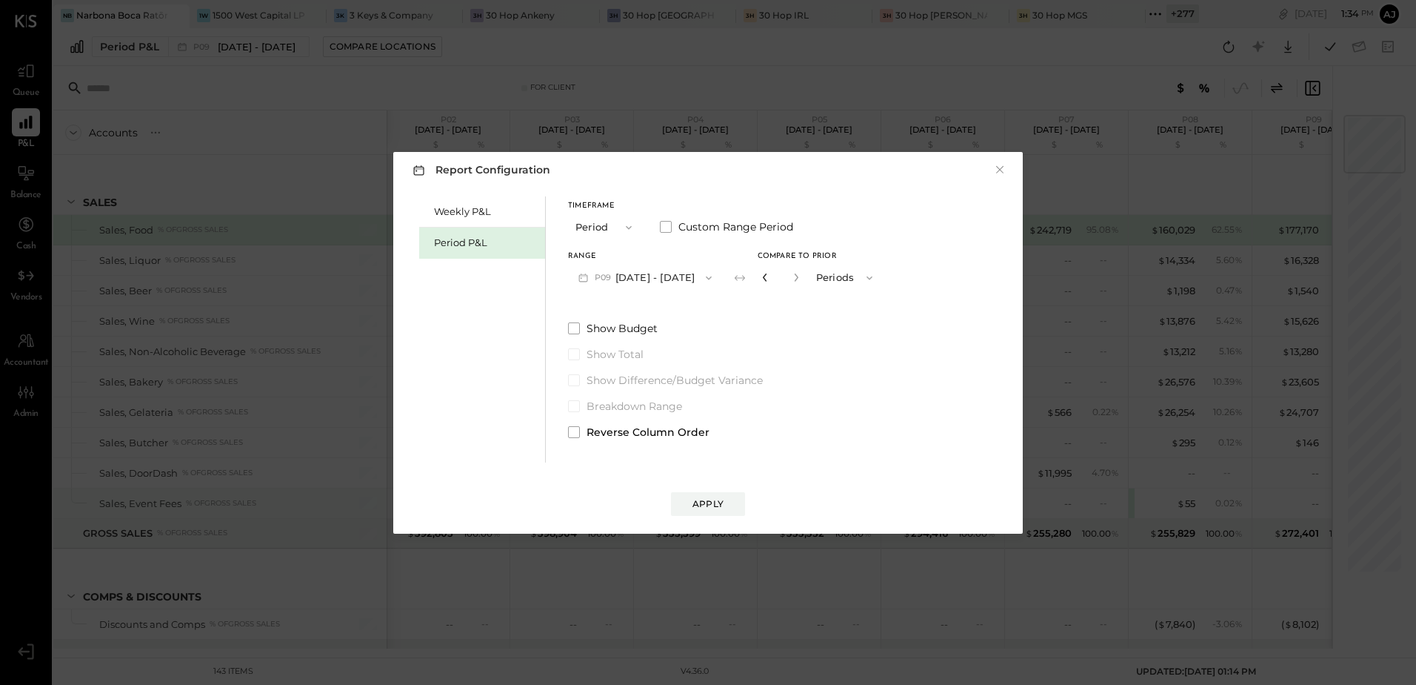
type input "*"
click at [705, 506] on div "Apply" at bounding box center [708, 503] width 31 height 13
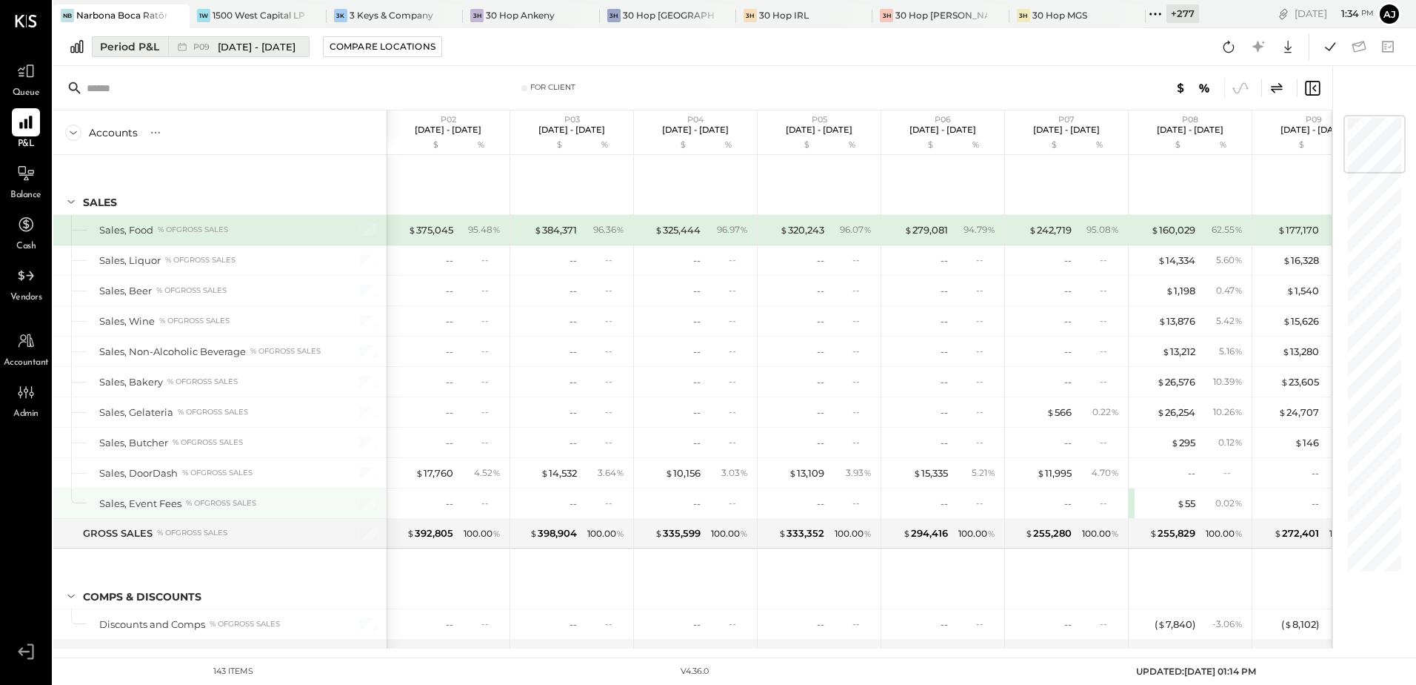
click at [247, 40] on span "[DATE] - [DATE]" at bounding box center [257, 47] width 78 height 14
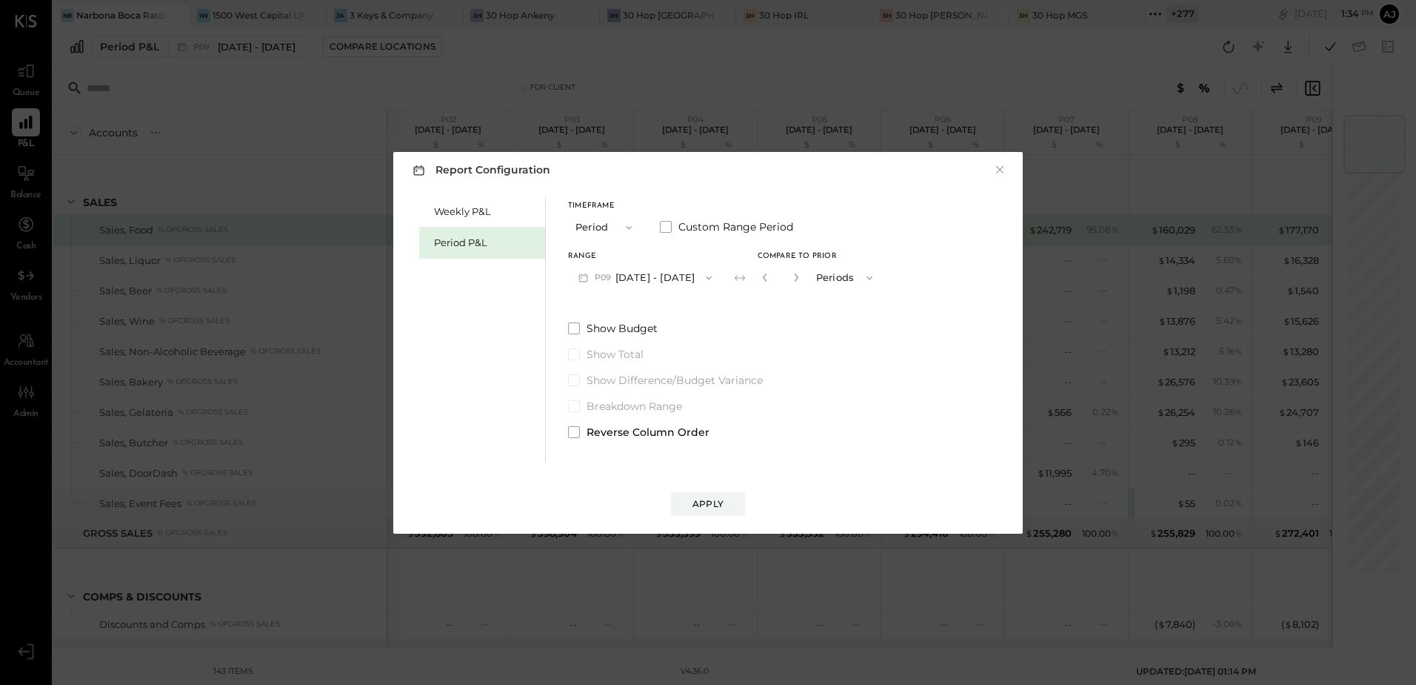
click at [650, 283] on button "P09 Aug 11 - Sep 7, 2025" at bounding box center [645, 277] width 154 height 27
click at [645, 304] on span "[DATE] - [DATE]" at bounding box center [638, 310] width 70 height 13
click at [702, 504] on div "Apply" at bounding box center [708, 503] width 31 height 13
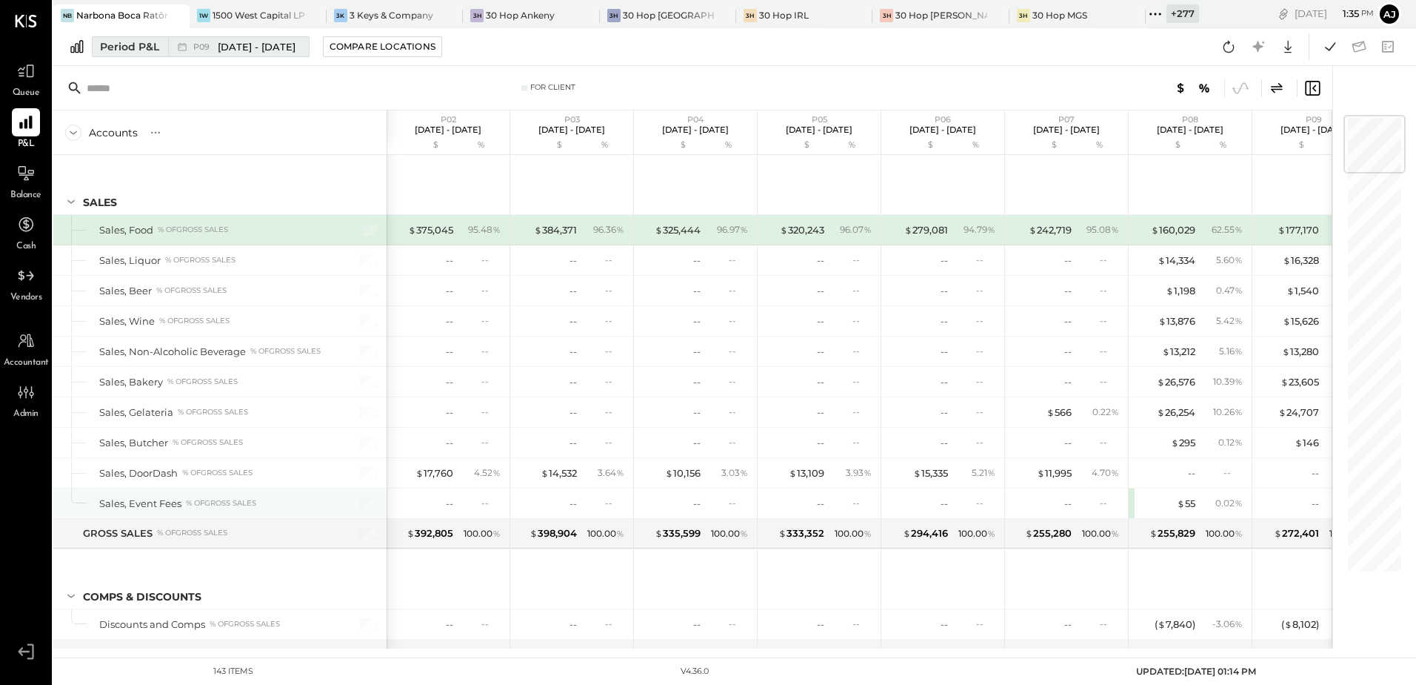
click at [230, 53] on span "[DATE] - [DATE]" at bounding box center [257, 47] width 78 height 14
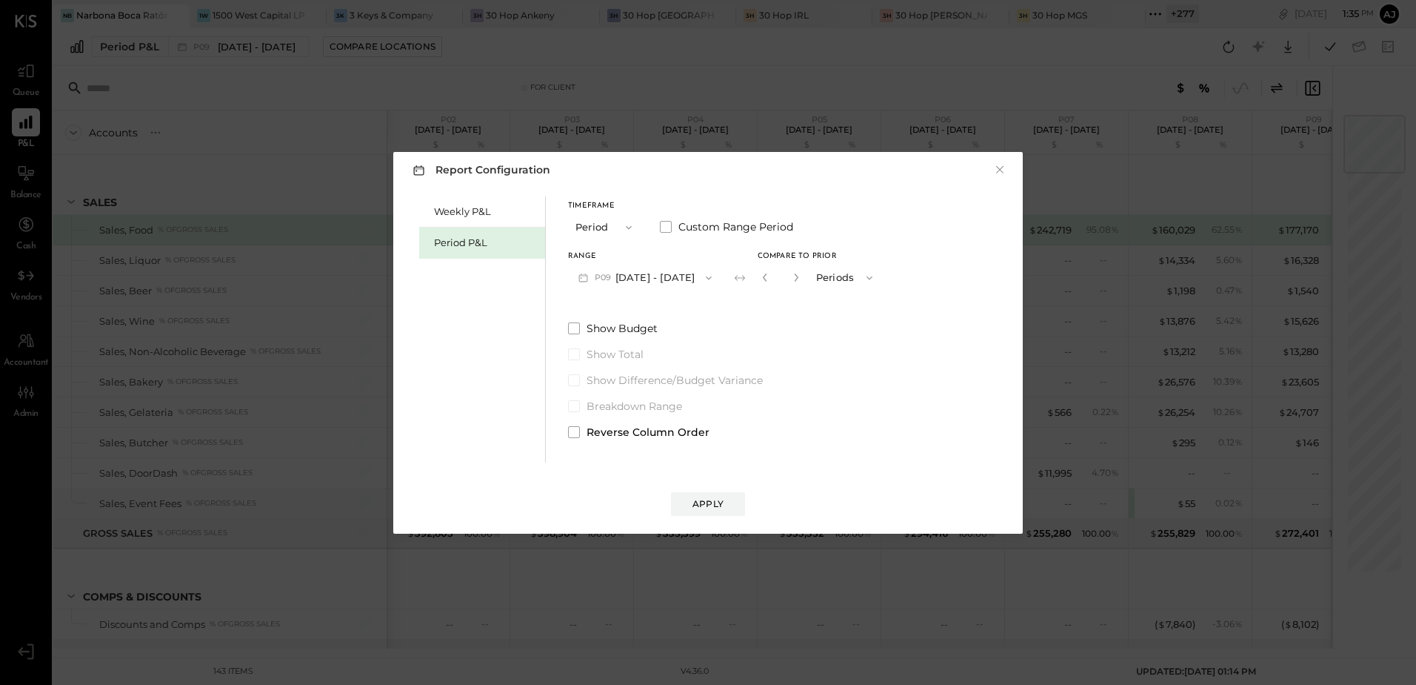
click at [698, 280] on button "P09 Aug 11 - Sep 7, 2025" at bounding box center [645, 277] width 154 height 27
click at [646, 311] on span "[DATE] - [DATE]" at bounding box center [638, 310] width 70 height 13
click at [770, 280] on icon "button" at bounding box center [765, 277] width 9 height 9
click at [801, 277] on icon "button" at bounding box center [796, 277] width 9 height 9
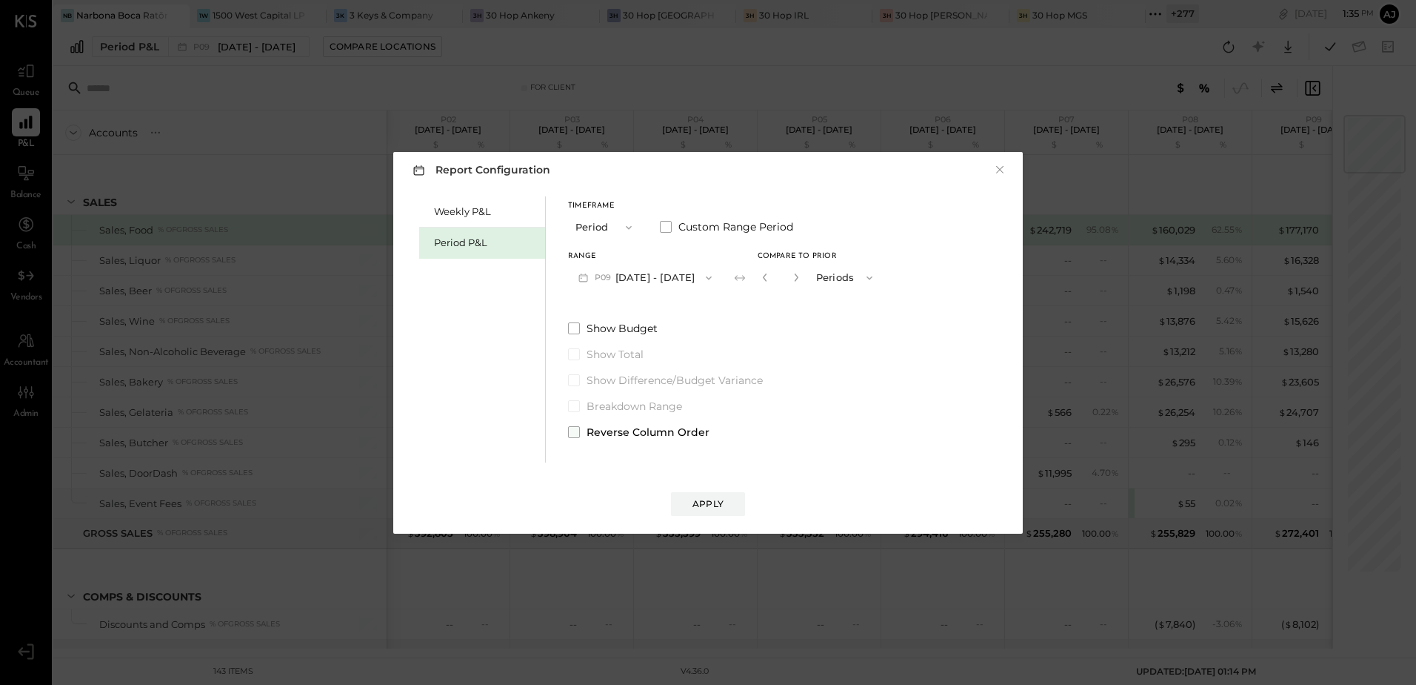
click at [575, 430] on span at bounding box center [574, 432] width 12 height 12
click at [647, 272] on button "P09 Aug 11 - Sep 7, 2025" at bounding box center [645, 277] width 154 height 27
click at [642, 313] on span "[DATE] - [DATE]" at bounding box center [638, 310] width 70 height 13
click at [770, 282] on icon "button" at bounding box center [765, 277] width 9 height 9
type input "*"
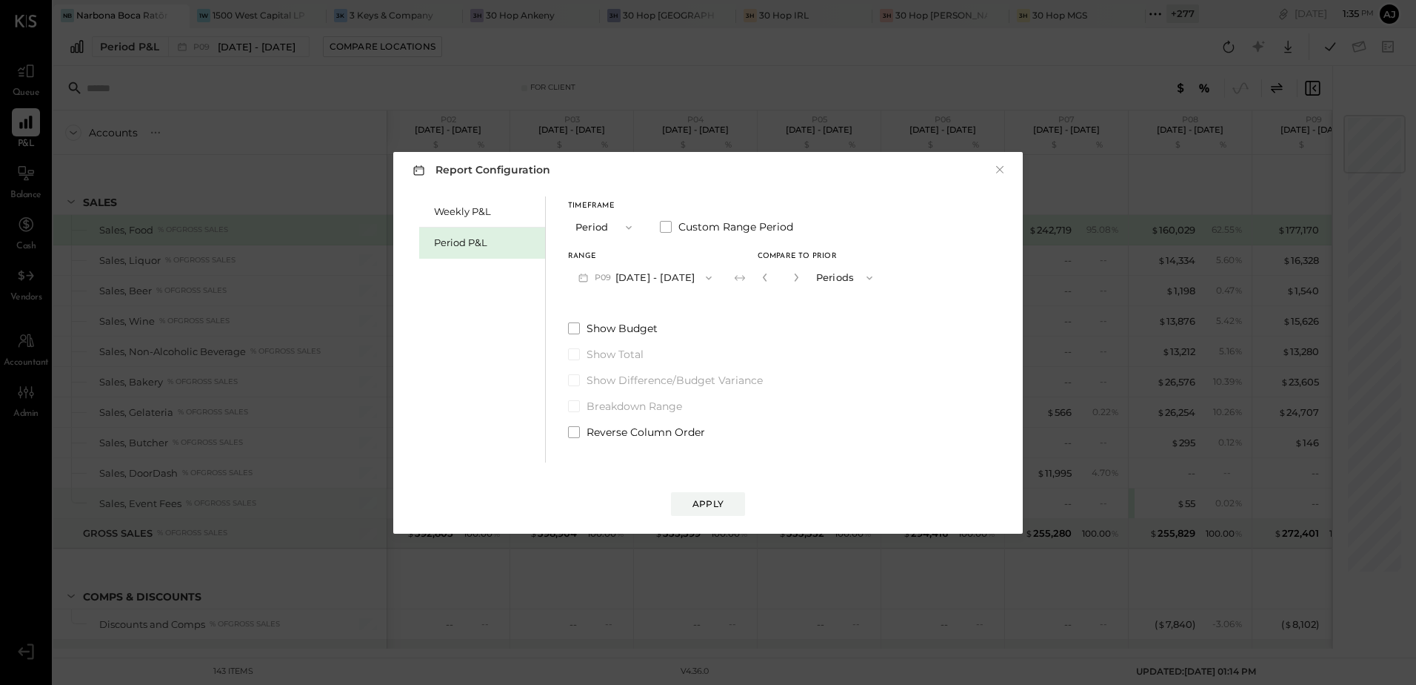
drag, startPoint x: 577, startPoint y: 432, endPoint x: 687, endPoint y: 485, distance: 121.9
click at [580, 433] on label "Reverse Column Order" at bounding box center [725, 431] width 315 height 15
click at [703, 506] on div "Apply" at bounding box center [708, 503] width 31 height 13
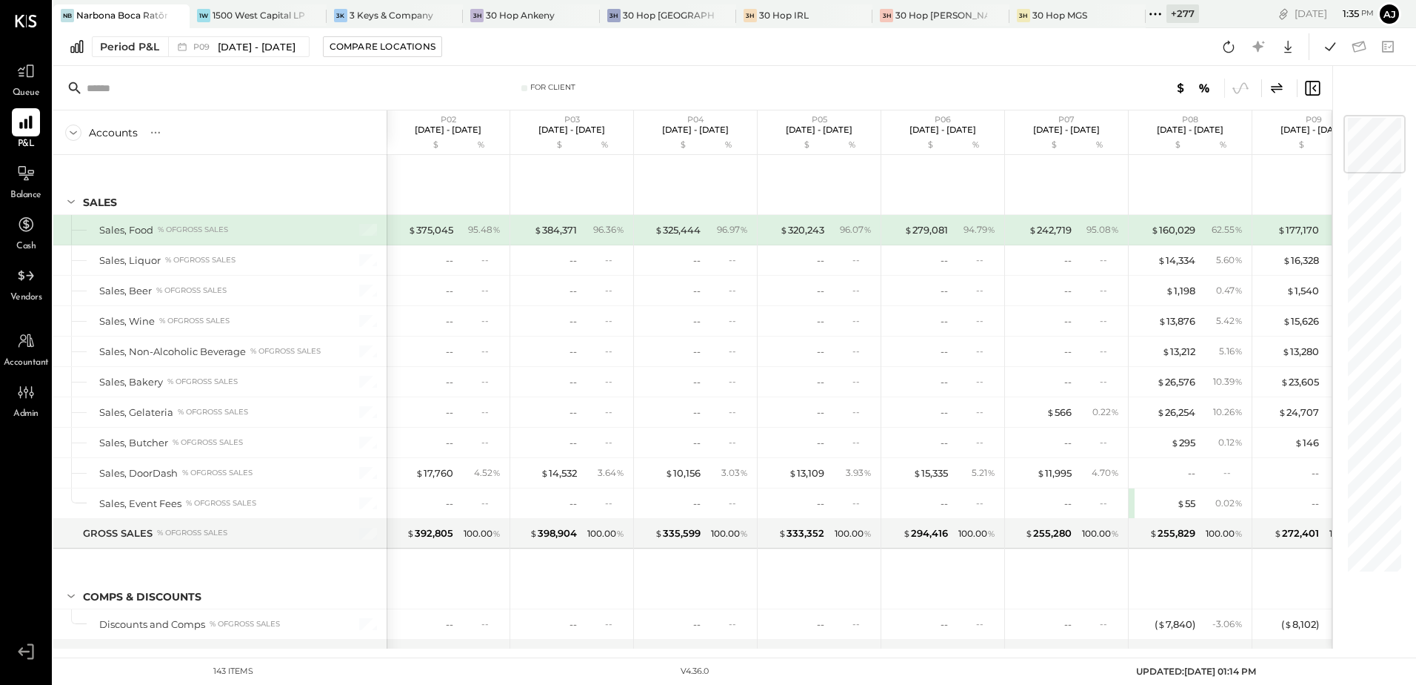
click at [436, 123] on p "P02" at bounding box center [448, 119] width 67 height 10
click at [244, 42] on span "[DATE] - [DATE]" at bounding box center [257, 47] width 78 height 14
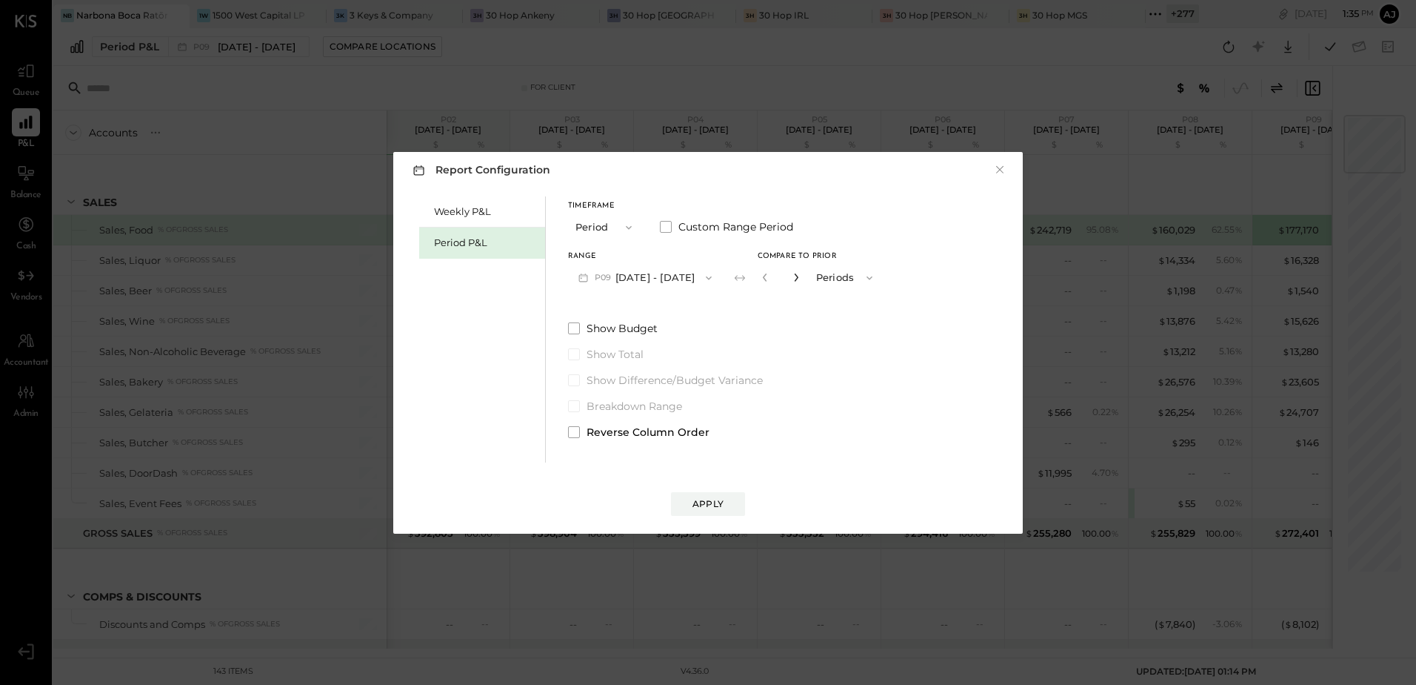
click at [801, 277] on icon "button" at bounding box center [796, 277] width 9 height 9
type input "*"
click at [722, 505] on div "Apply" at bounding box center [708, 503] width 31 height 13
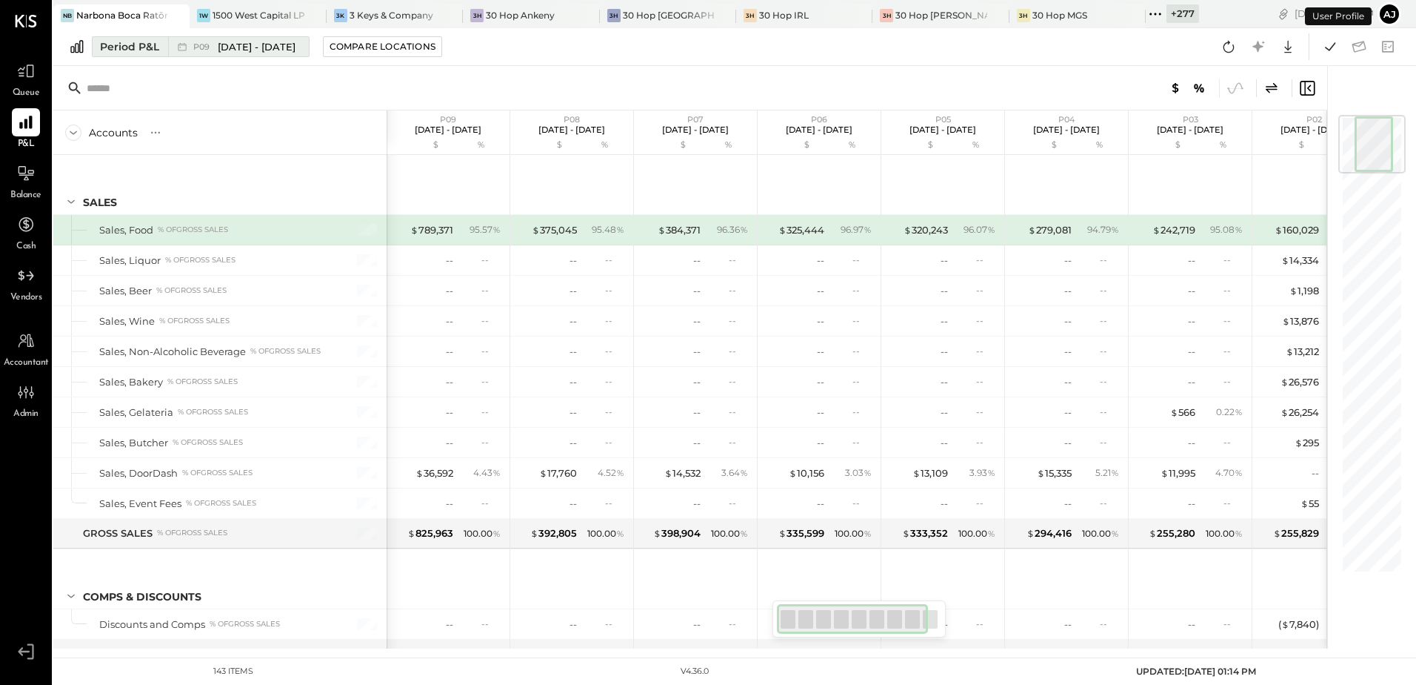
click at [222, 50] on span "[DATE] - [DATE]" at bounding box center [257, 47] width 78 height 14
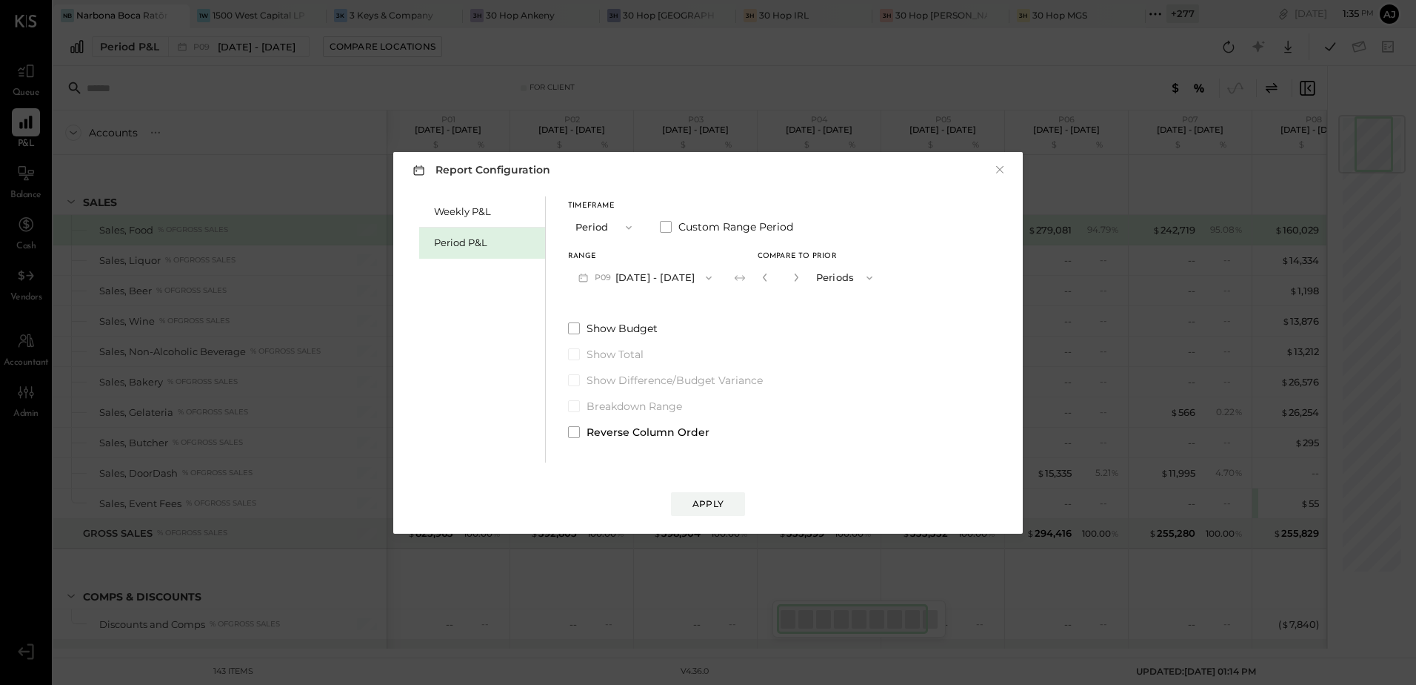
drag, startPoint x: 572, startPoint y: 435, endPoint x: 733, endPoint y: 518, distance: 180.9
click at [575, 434] on span at bounding box center [574, 432] width 12 height 12
click at [730, 509] on button "Apply" at bounding box center [708, 504] width 74 height 24
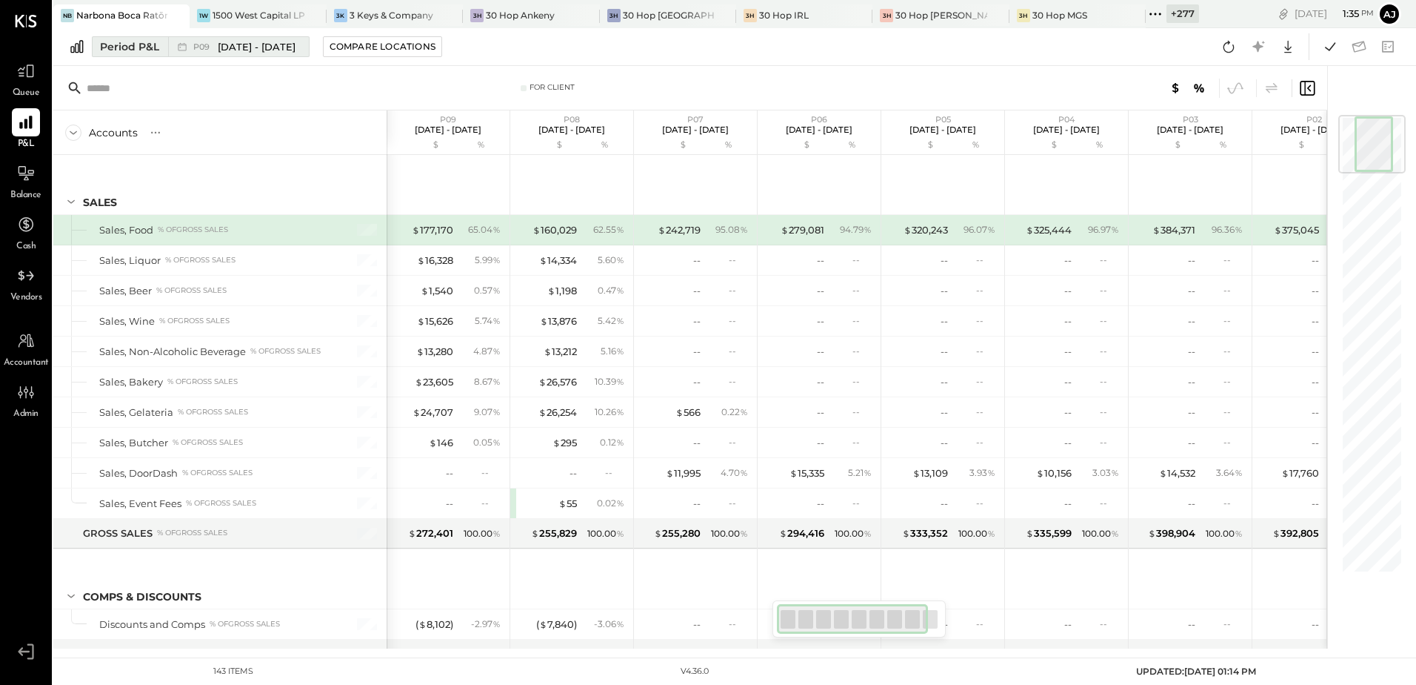
click at [241, 47] on span "[DATE] - [DATE]" at bounding box center [257, 47] width 78 height 14
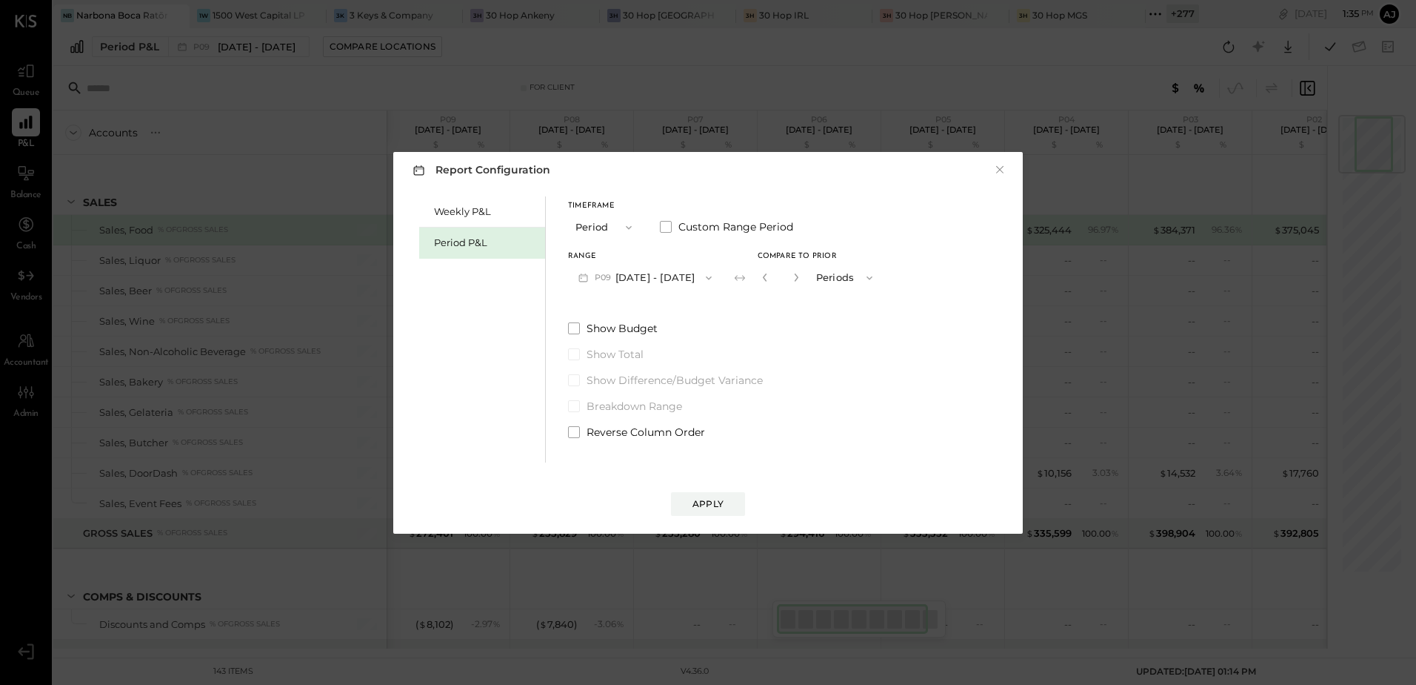
drag, startPoint x: 576, startPoint y: 438, endPoint x: 606, endPoint y: 456, distance: 35.6
click at [581, 442] on div "Weekly P&L Period P&L Timeframe Period Custom Range Period Range P09 Aug 11 - S…" at bounding box center [708, 328] width 600 height 270
drag, startPoint x: 570, startPoint y: 433, endPoint x: 675, endPoint y: 501, distance: 124.3
click at [579, 438] on label "Reverse Column Order" at bounding box center [725, 431] width 315 height 15
click at [723, 502] on div "Apply" at bounding box center [708, 503] width 31 height 13
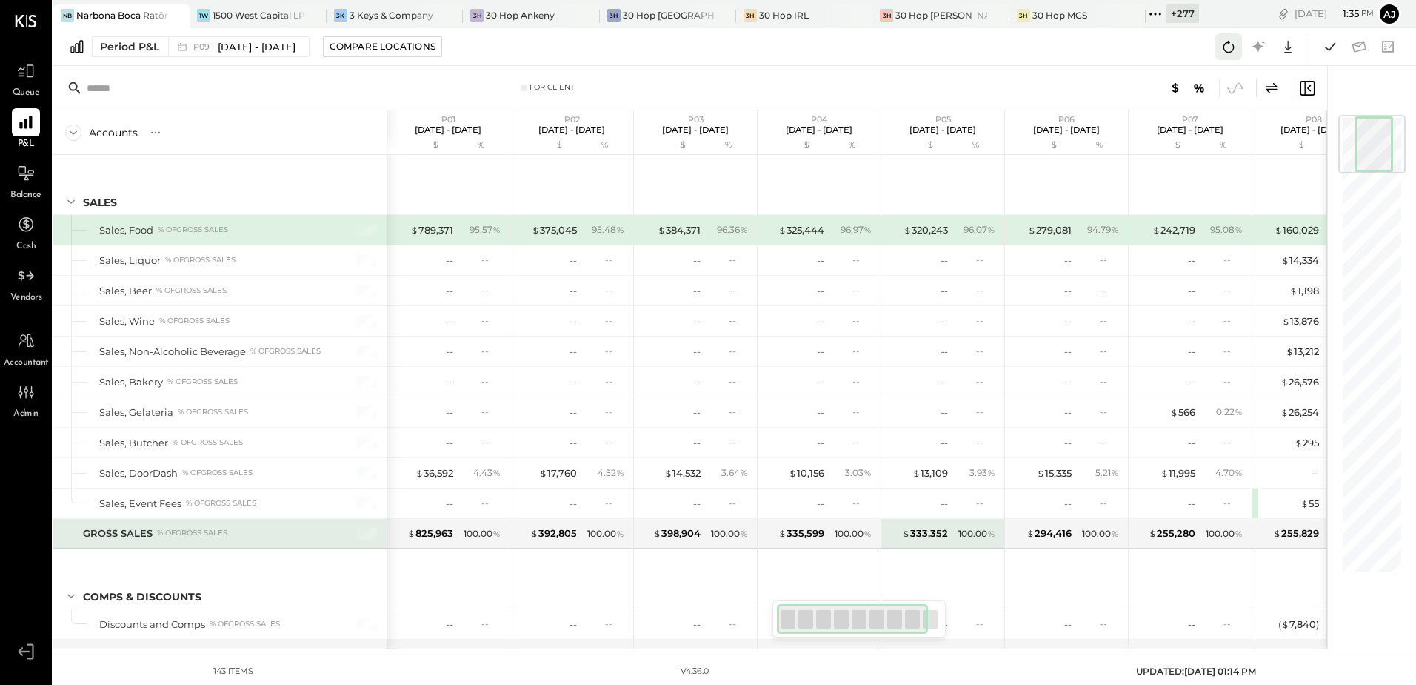
click at [1229, 47] on icon at bounding box center [1228, 46] width 19 height 19
click at [861, 53] on div "Period P&L P09 Aug 11 - Sep 7, 2025 Compare Locations Google Sheets Excel" at bounding box center [734, 47] width 1363 height 38
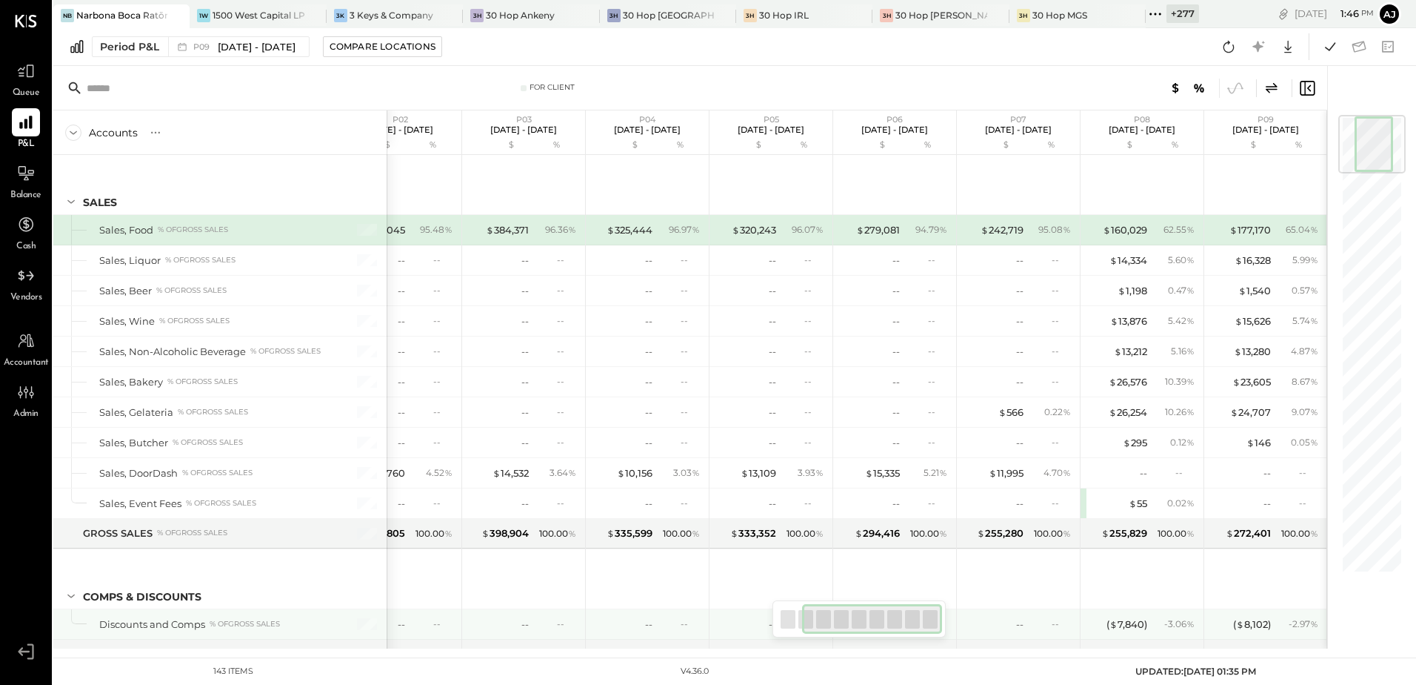
drag, startPoint x: 885, startPoint y: 619, endPoint x: 946, endPoint y: 617, distance: 61.5
click at [946, 617] on div "For Client Accounts S % GL P01 Dec 30, 2024 - Jan 26, 2025 $ % P02 Jan 27 - Feb…" at bounding box center [690, 357] width 1274 height 582
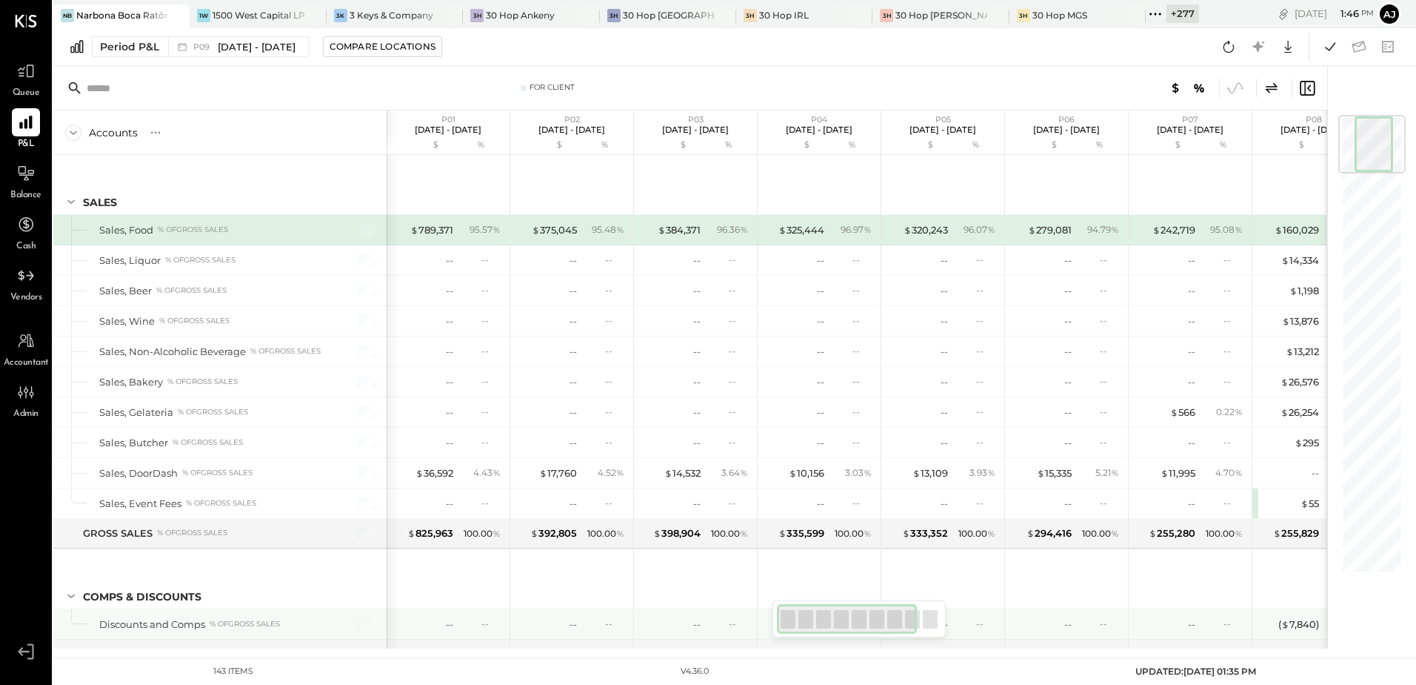
drag, startPoint x: 881, startPoint y: 628, endPoint x: 732, endPoint y: 634, distance: 149.0
click at [732, 634] on div "For Client Accounts S % GL P01 Dec 30, 2024 - Jan 26, 2025 $ % P02 Jan 27 - Feb…" at bounding box center [690, 357] width 1274 height 582
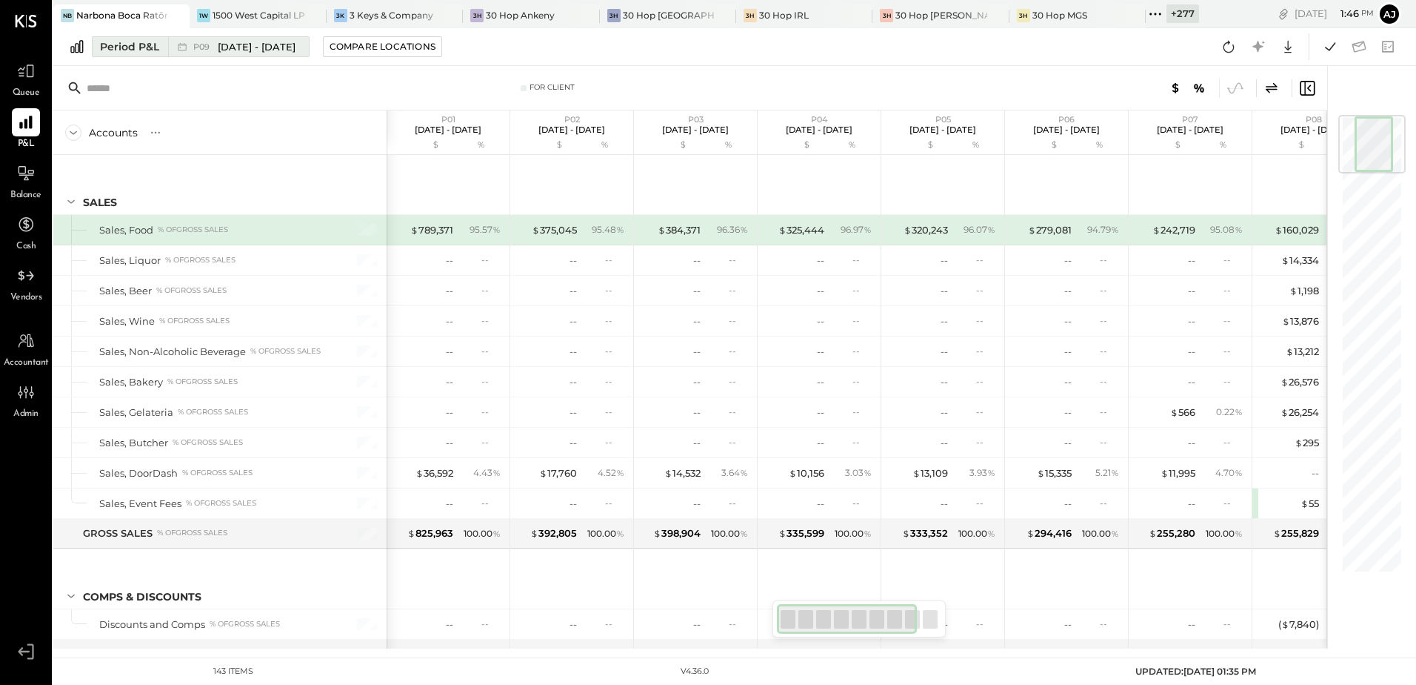
click at [262, 42] on span "[DATE] - [DATE]" at bounding box center [257, 47] width 78 height 14
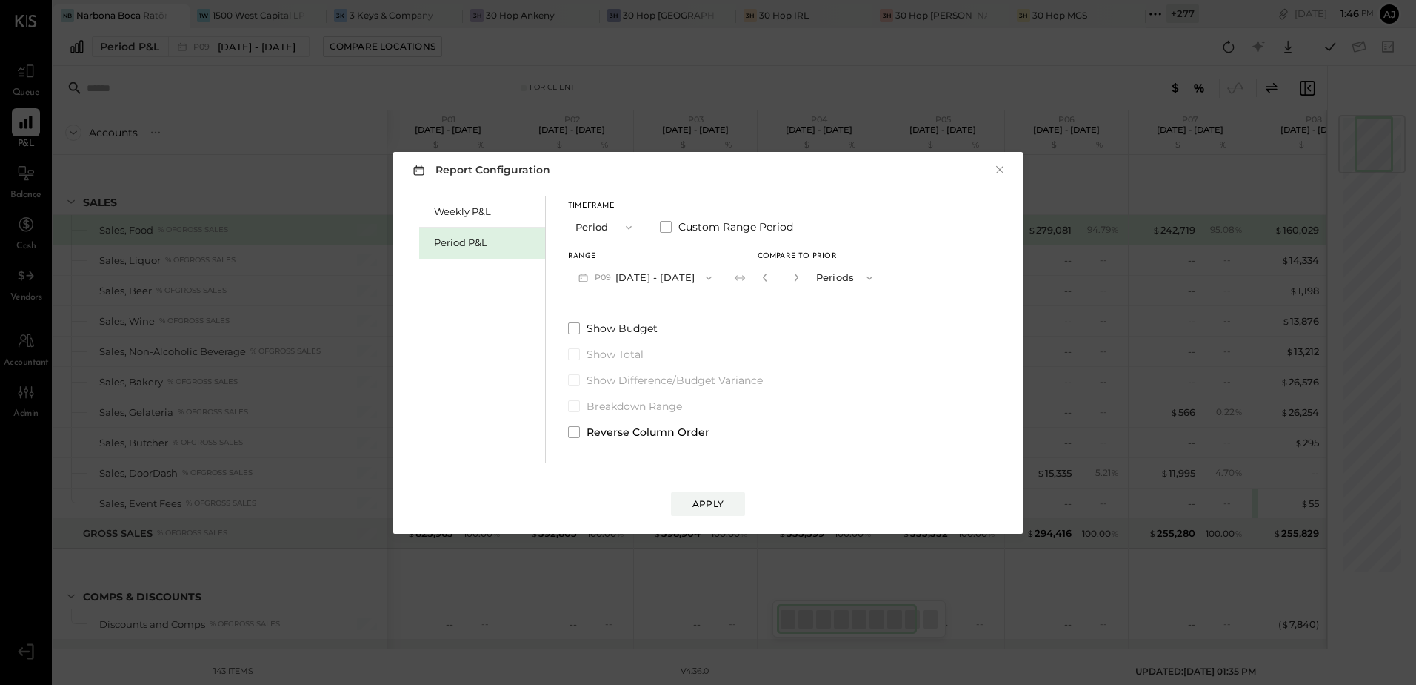
click at [631, 271] on button "P09 Aug 11 - Sep 7, 2025" at bounding box center [645, 277] width 154 height 27
click at [642, 315] on span "[DATE] - [DATE]" at bounding box center [638, 310] width 70 height 13
click at [770, 279] on icon "button" at bounding box center [765, 277] width 9 height 9
type input "*"
click at [720, 504] on div "Apply" at bounding box center [708, 503] width 31 height 13
